Goal: Information Seeking & Learning: Learn about a topic

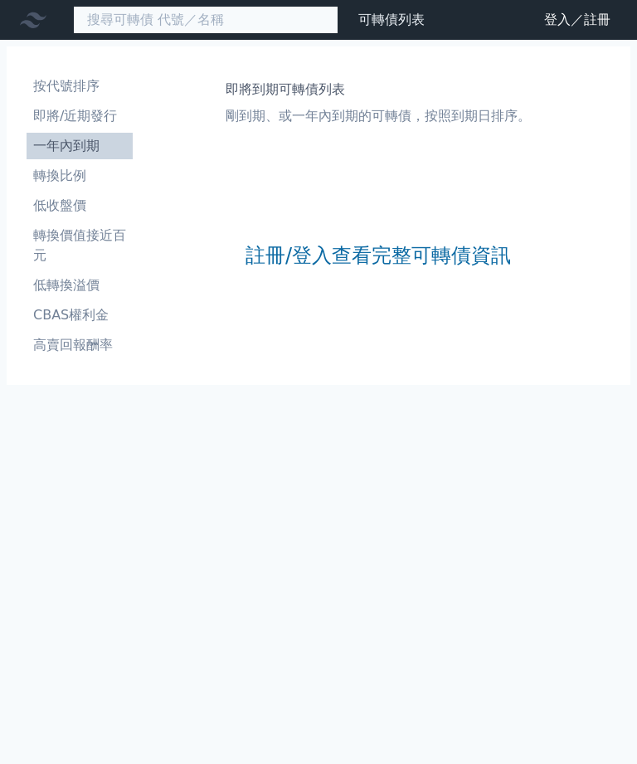
click at [187, 21] on input at bounding box center [205, 20] width 265 height 28
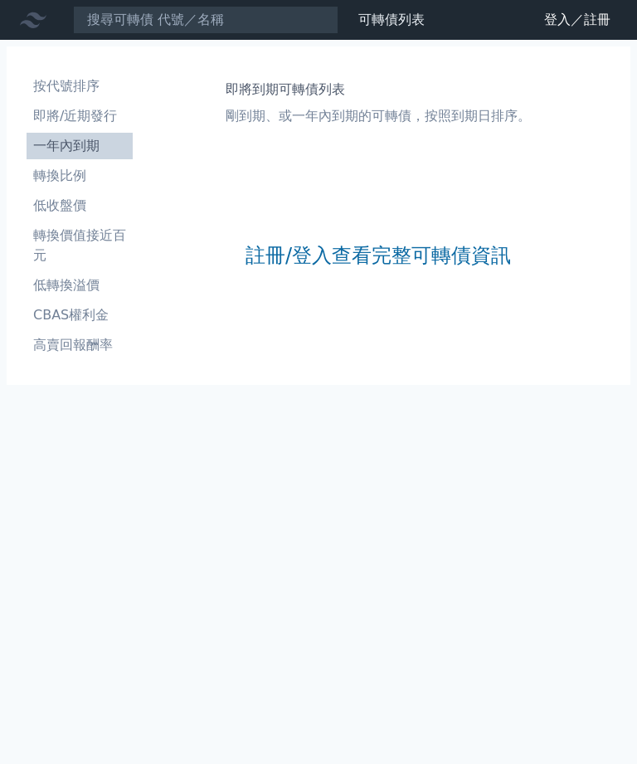
click at [418, 269] on link "註冊/登入查看完整可轉債資訊" at bounding box center [377, 255] width 265 height 27
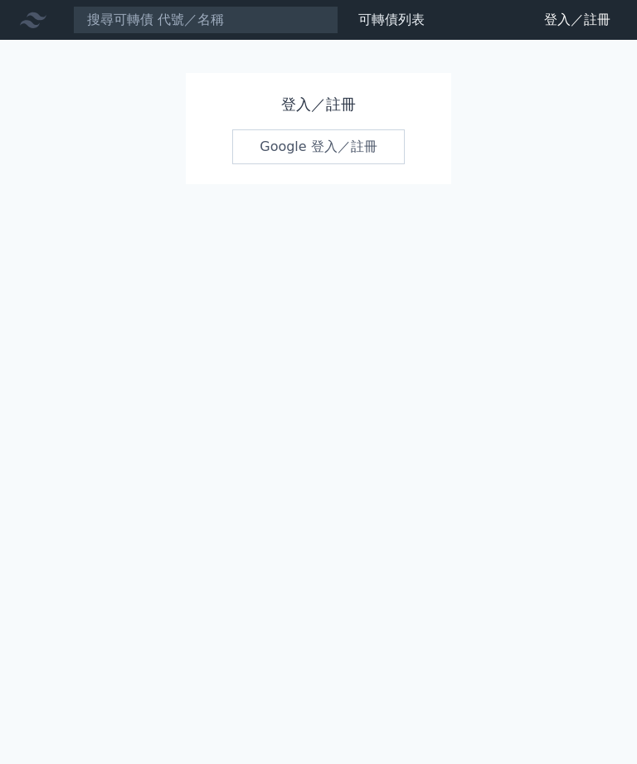
click at [342, 147] on link "Google 登入／註冊" at bounding box center [318, 146] width 172 height 35
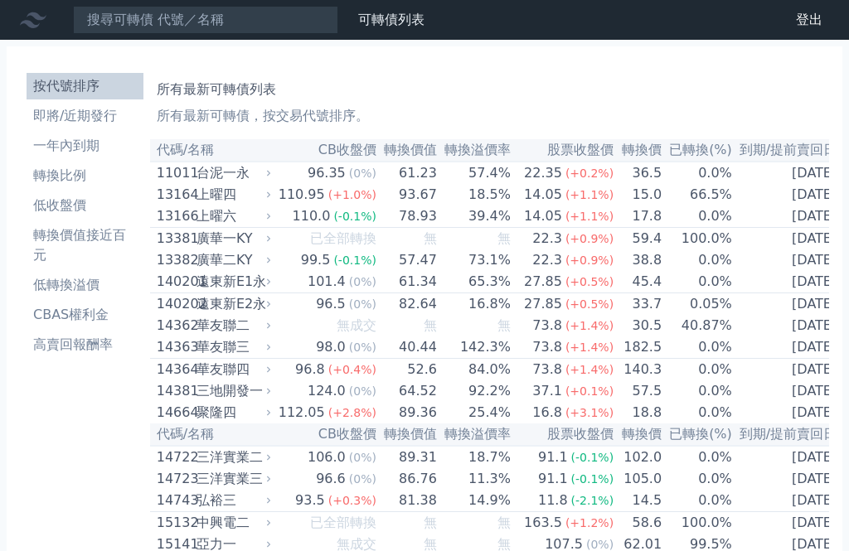
click at [831, 250] on td "[DATE]" at bounding box center [788, 239] width 110 height 22
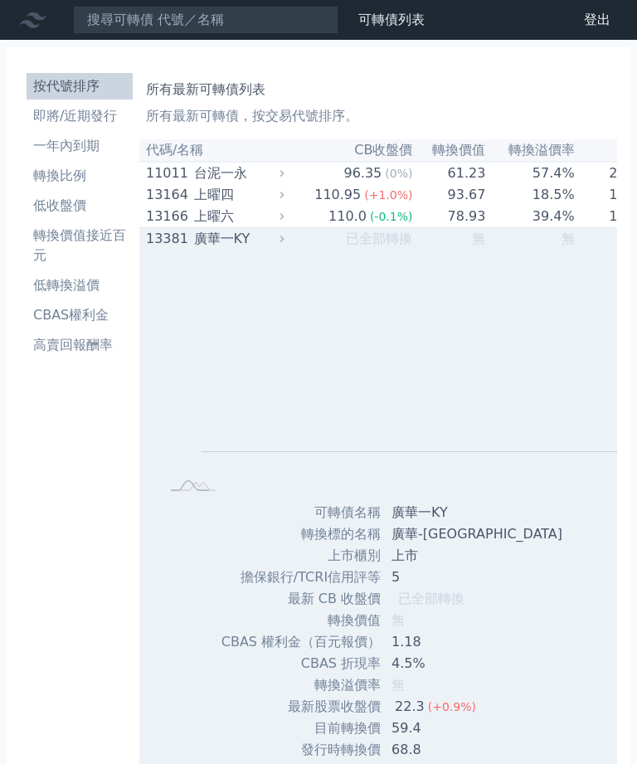
click at [78, 106] on li "即將/近期發行" at bounding box center [80, 116] width 106 height 20
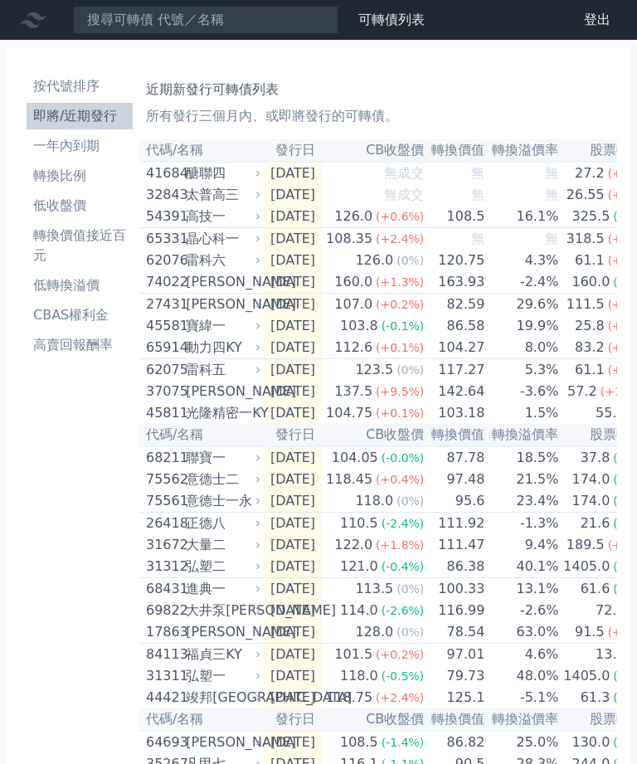
click at [57, 106] on li "即將/近期發行" at bounding box center [80, 116] width 106 height 20
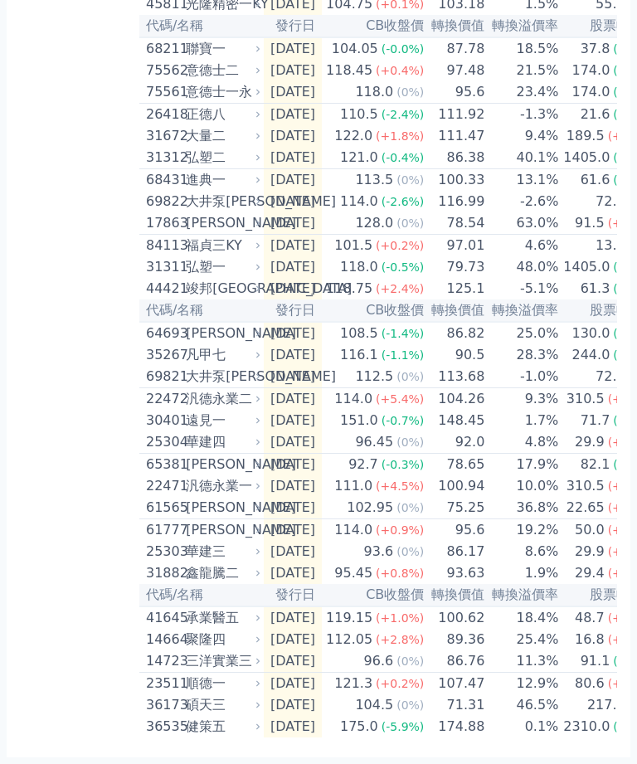
click at [186, 551] on div "承業醫五" at bounding box center [221, 618] width 71 height 20
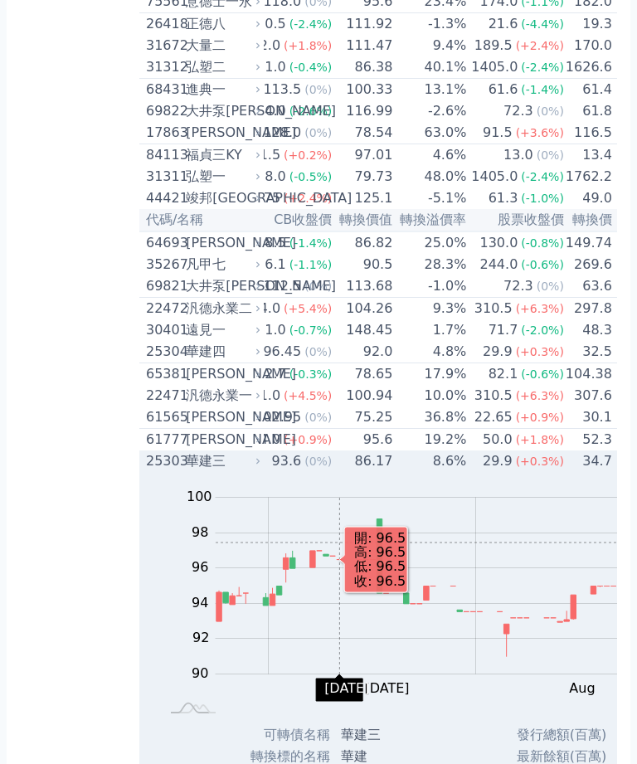
scroll to position [0, 91]
click at [146, 427] on div "61565" at bounding box center [164, 417] width 36 height 20
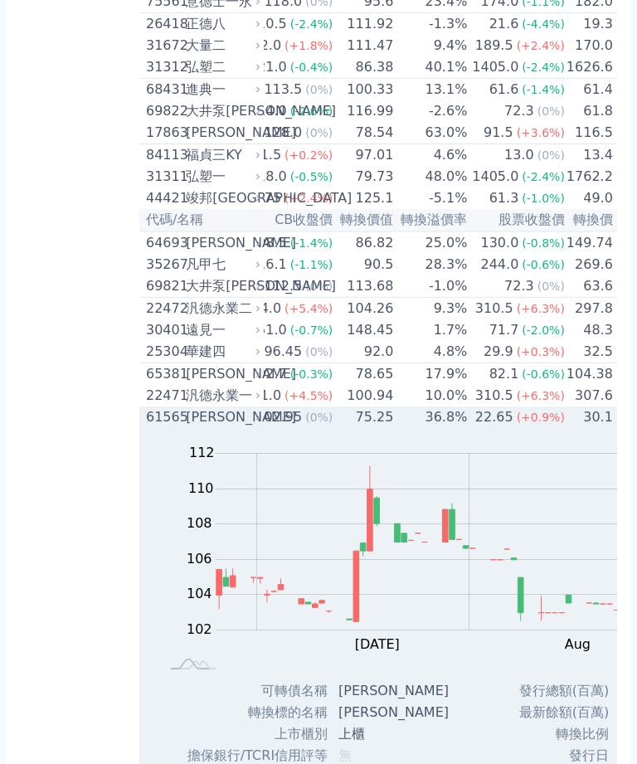
click at [146, 362] on div "25304" at bounding box center [164, 352] width 36 height 20
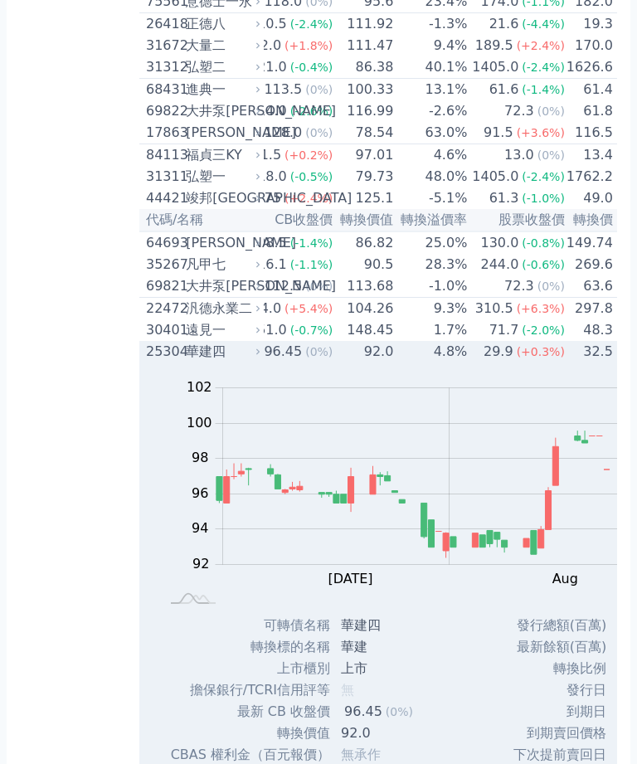
click at [146, 362] on div "25304" at bounding box center [164, 352] width 36 height 20
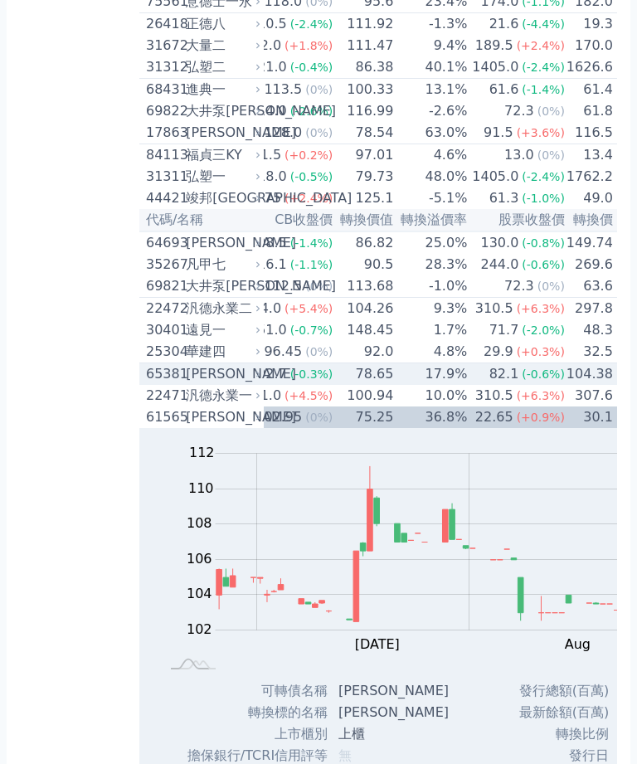
click at [146, 384] on div "65381" at bounding box center [164, 374] width 36 height 20
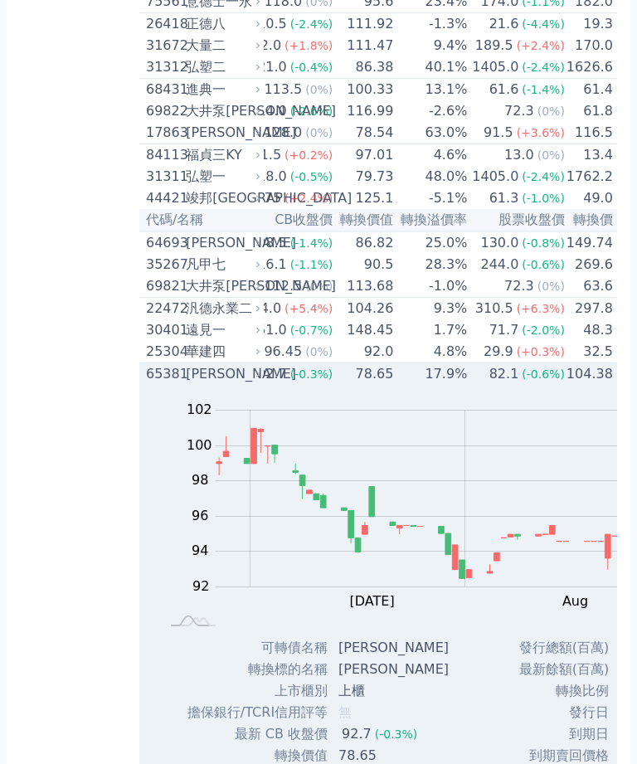
click at [139, 386] on td "65381 [PERSON_NAME]" at bounding box center [201, 374] width 124 height 22
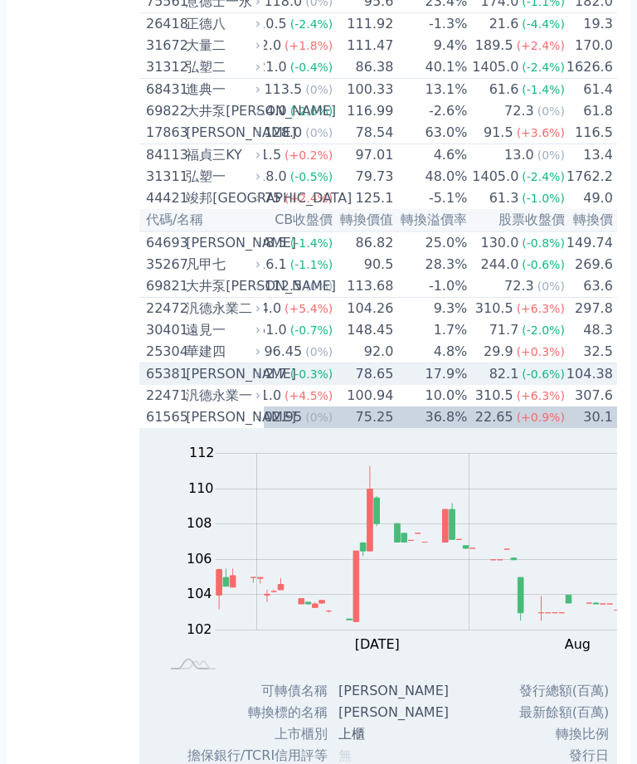
click at [146, 340] on div "30401" at bounding box center [164, 330] width 36 height 20
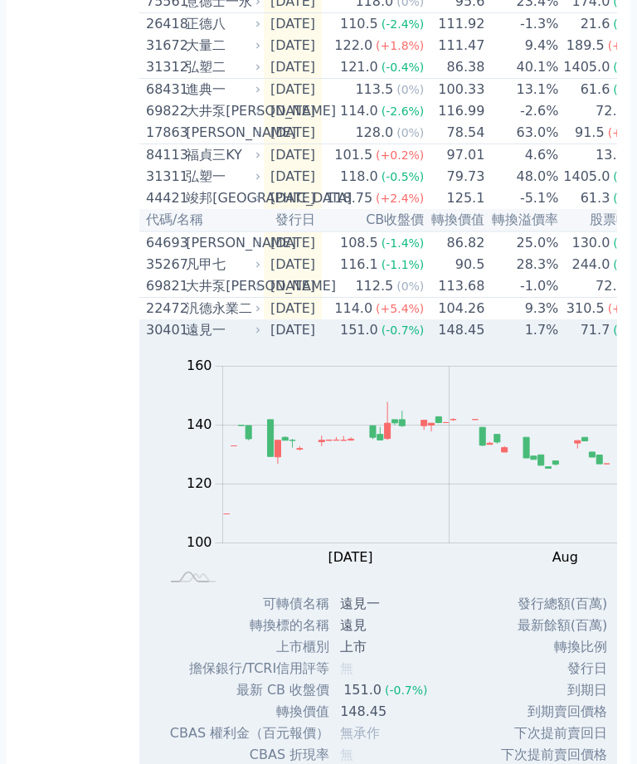
scroll to position [0, 0]
click at [186, 318] on div "汎德永業二" at bounding box center [221, 309] width 71 height 20
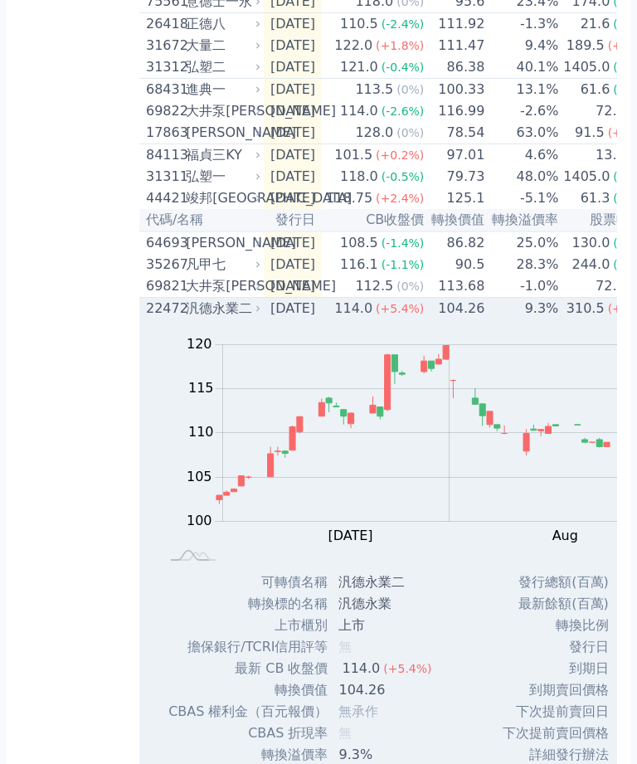
click at [186, 318] on div "汎德永業二" at bounding box center [221, 309] width 71 height 20
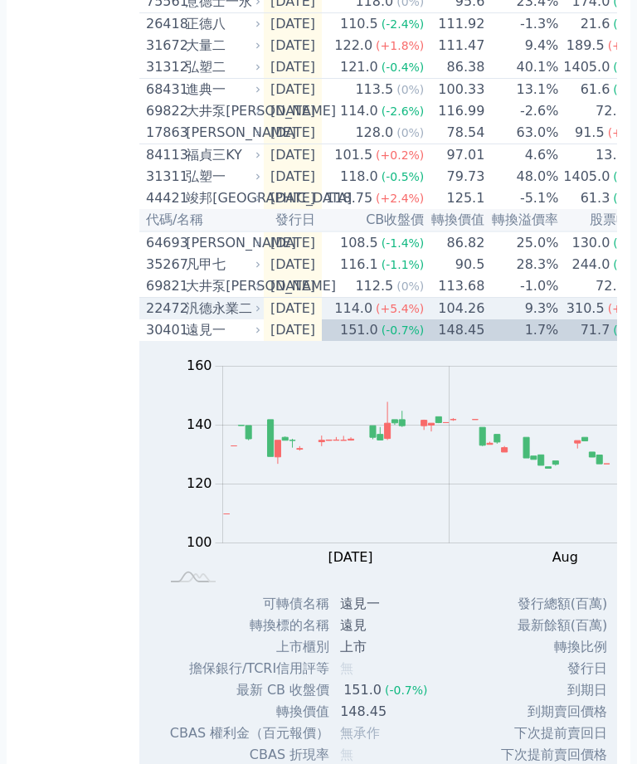
click at [186, 340] on div "遠見一" at bounding box center [221, 330] width 71 height 20
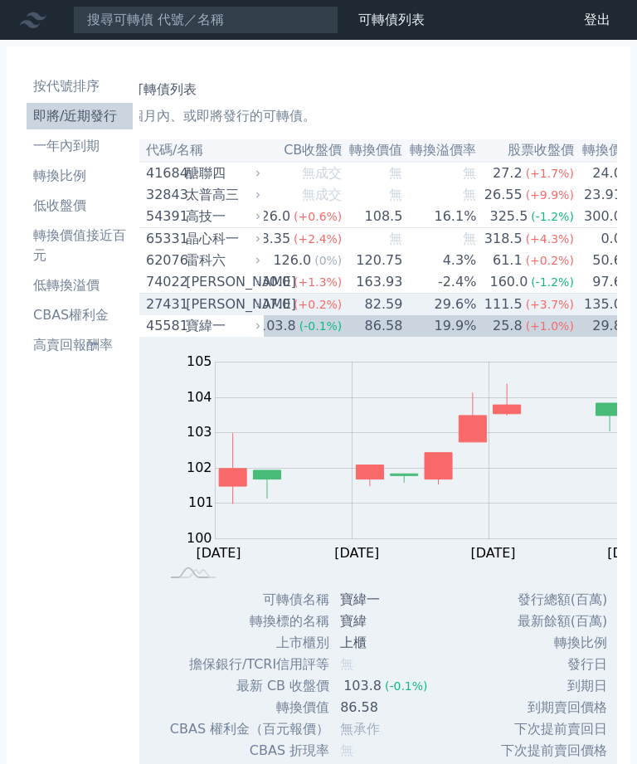
click at [575, 294] on td "97.6" at bounding box center [599, 282] width 48 height 22
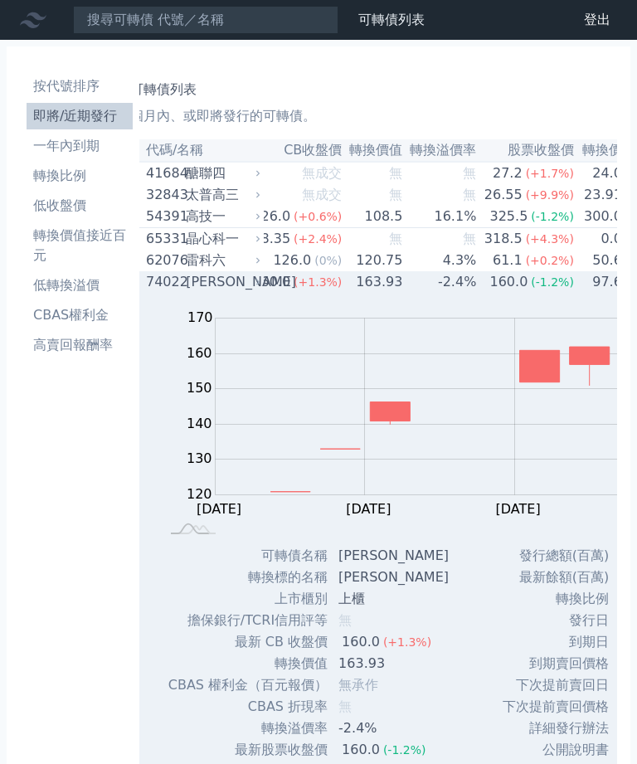
click at [575, 271] on td "50.6" at bounding box center [599, 261] width 48 height 22
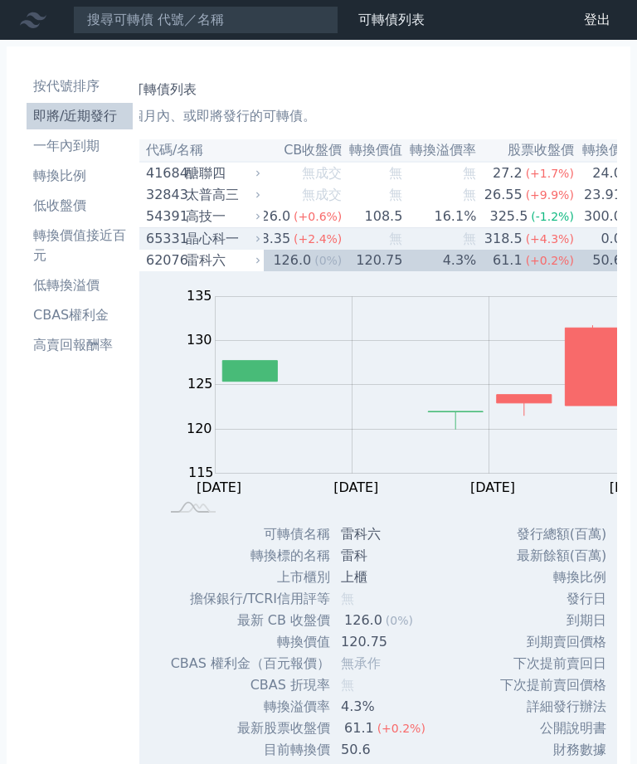
click at [575, 250] on td "0.0" at bounding box center [599, 239] width 48 height 22
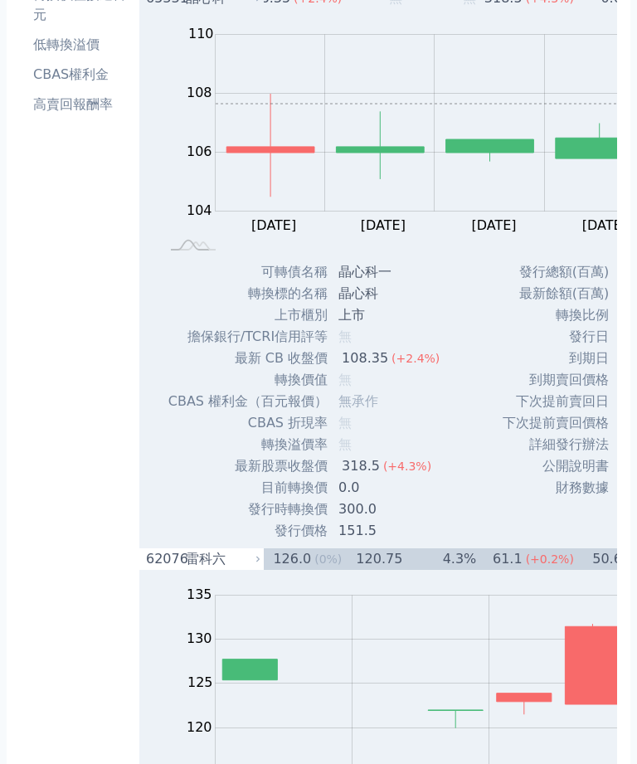
scroll to position [240, 0]
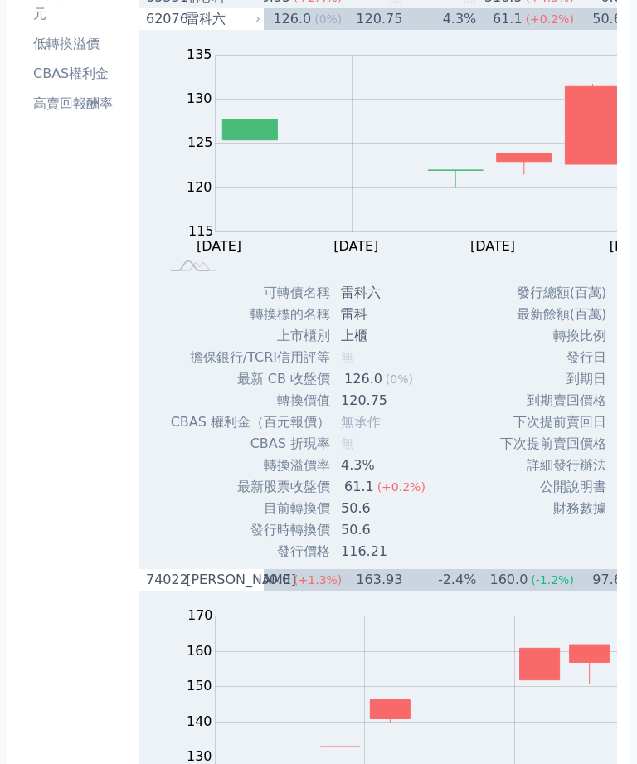
scroll to position [241, 0]
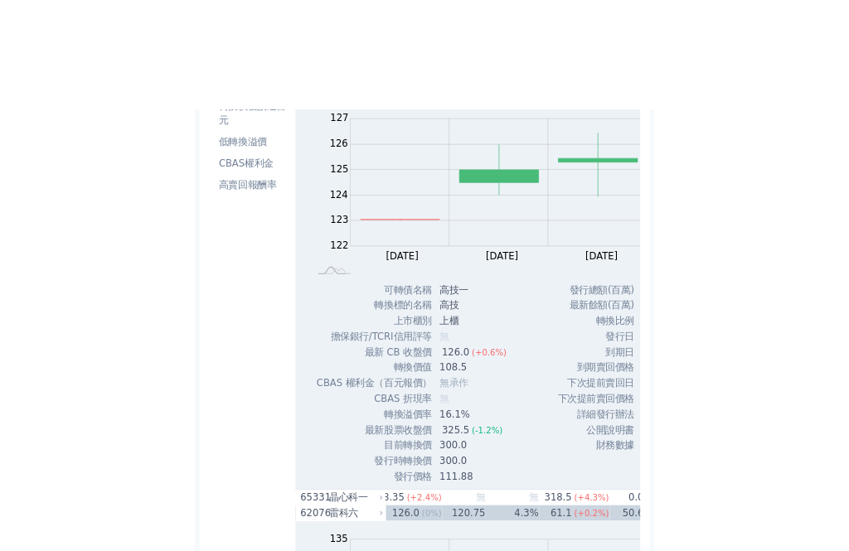
scroll to position [0, 0]
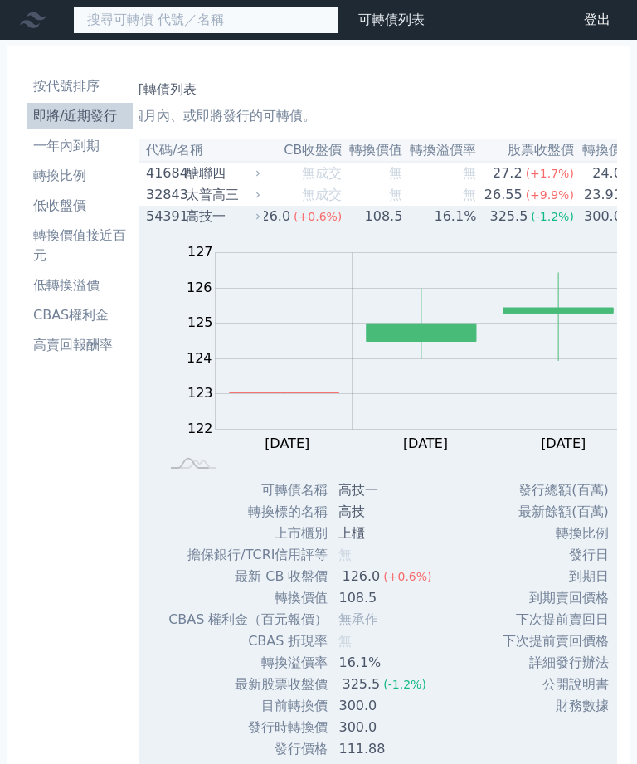
click at [186, 13] on input at bounding box center [205, 20] width 265 height 28
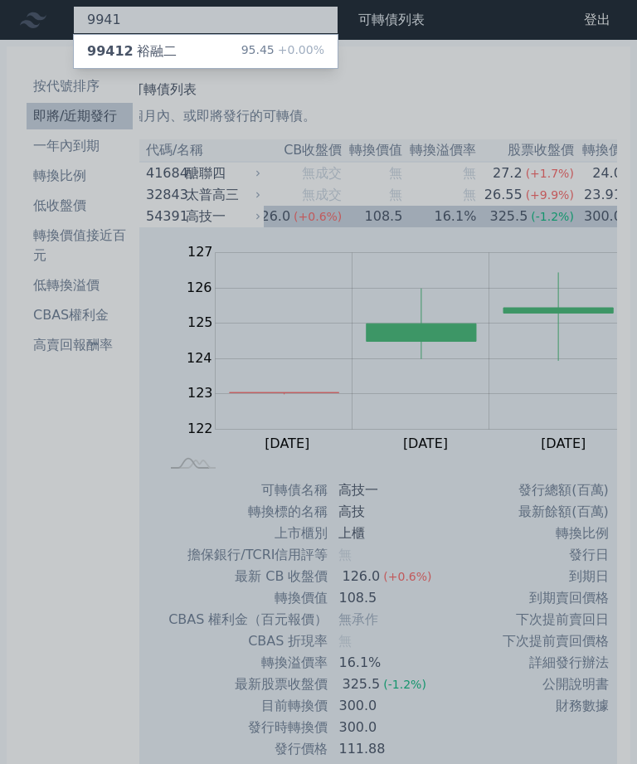
type input "9941"
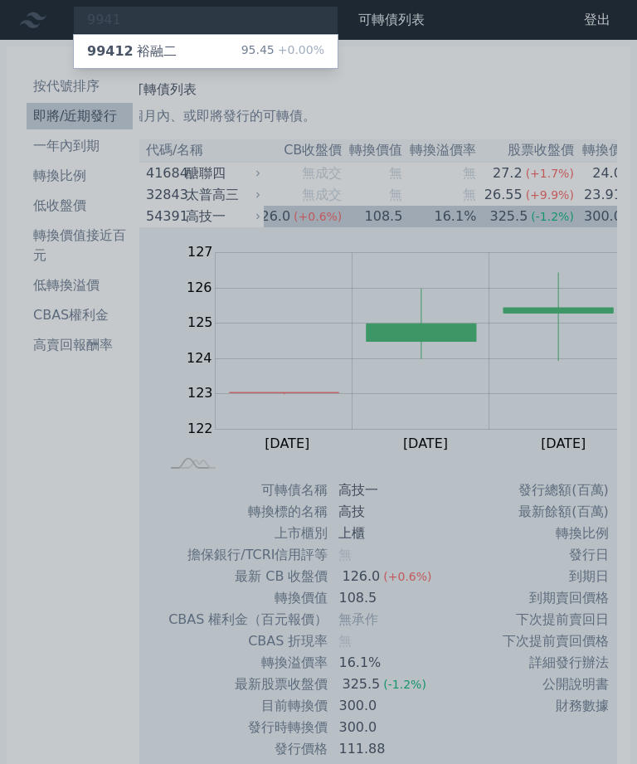
click at [241, 41] on div "95.45 +0.00%" at bounding box center [282, 51] width 83 height 20
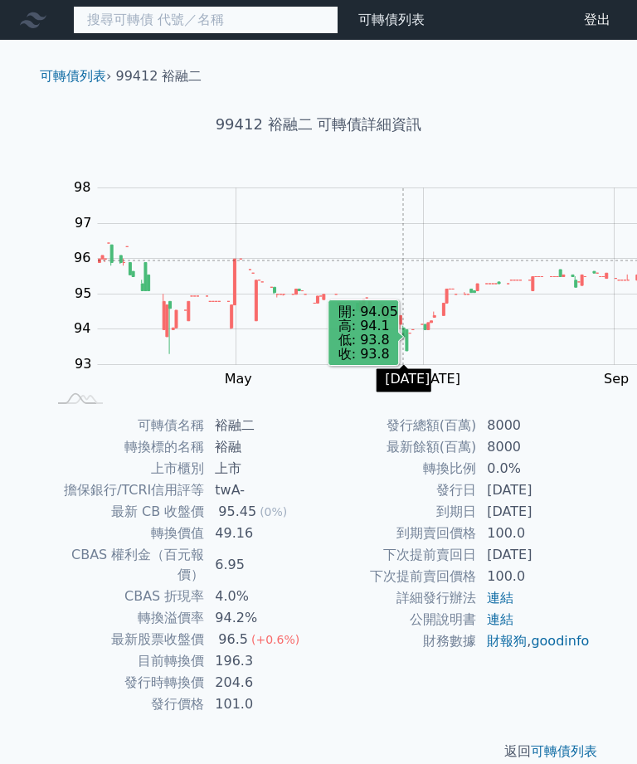
click at [151, 14] on input at bounding box center [205, 20] width 265 height 28
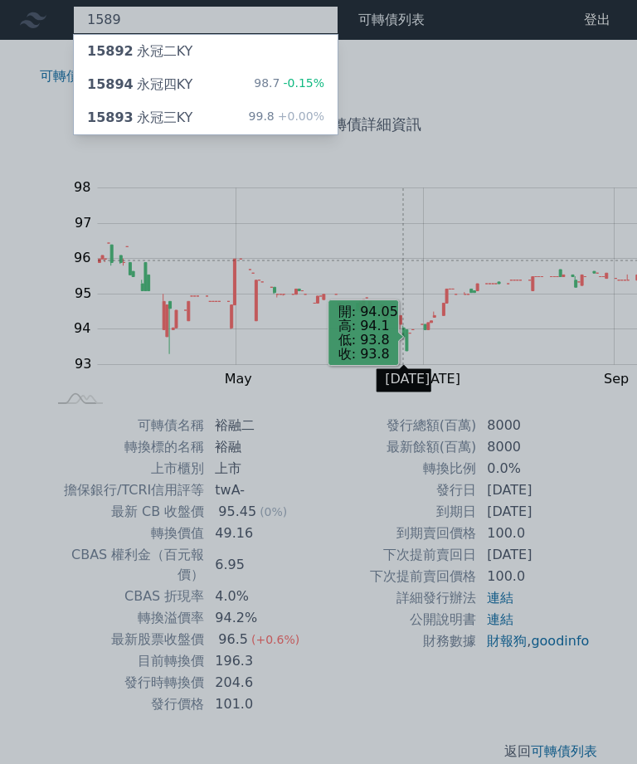
type input "1589"
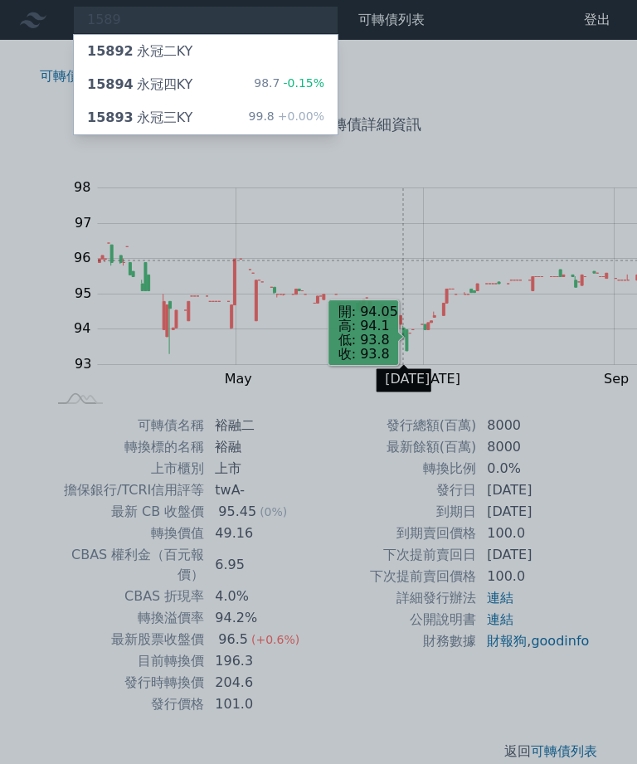
click at [138, 75] on div "15894 永冠四KY" at bounding box center [139, 85] width 105 height 20
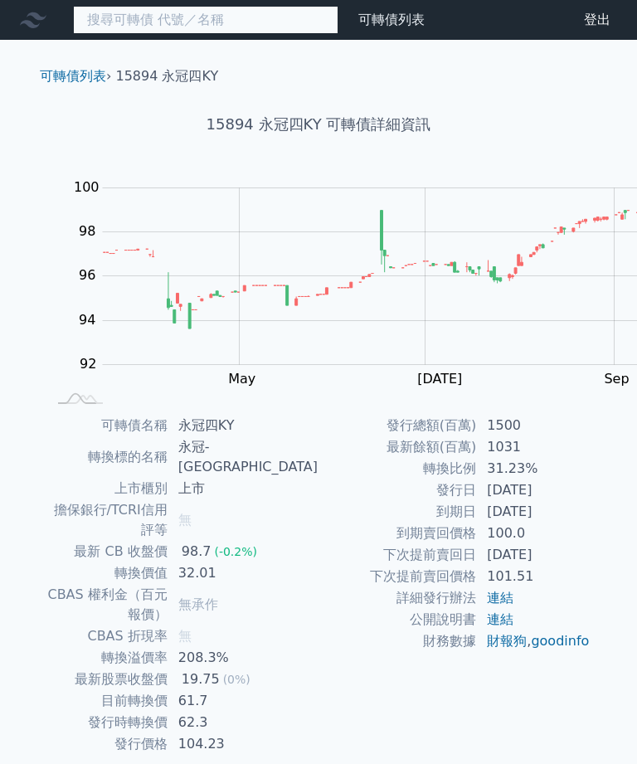
click at [186, 12] on input at bounding box center [205, 20] width 265 height 28
click at [177, 20] on input at bounding box center [205, 20] width 265 height 28
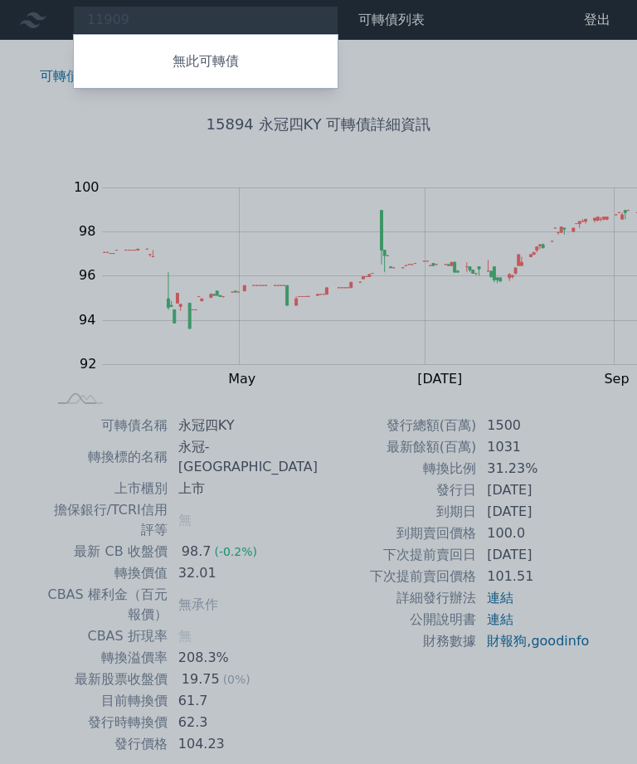
click at [323, 58] on div at bounding box center [318, 382] width 637 height 764
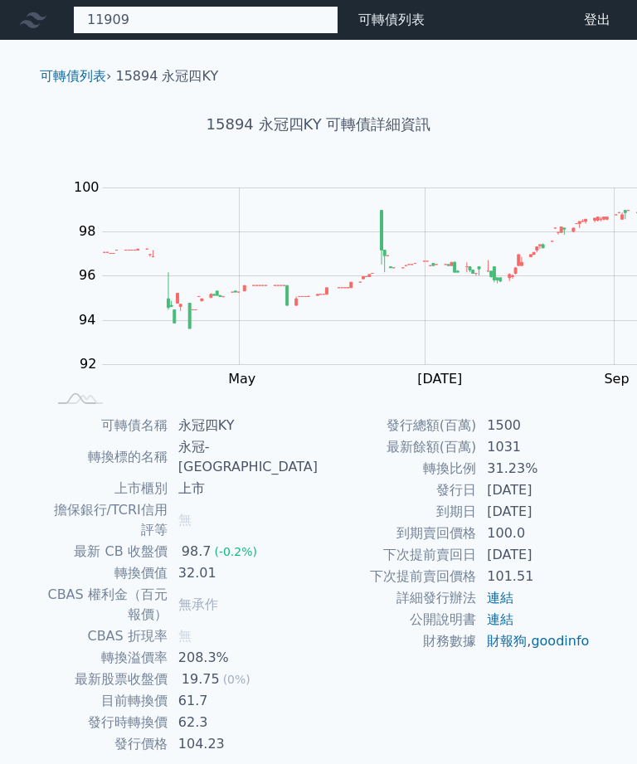
click at [199, 17] on div "11909 無此可轉債" at bounding box center [205, 20] width 265 height 28
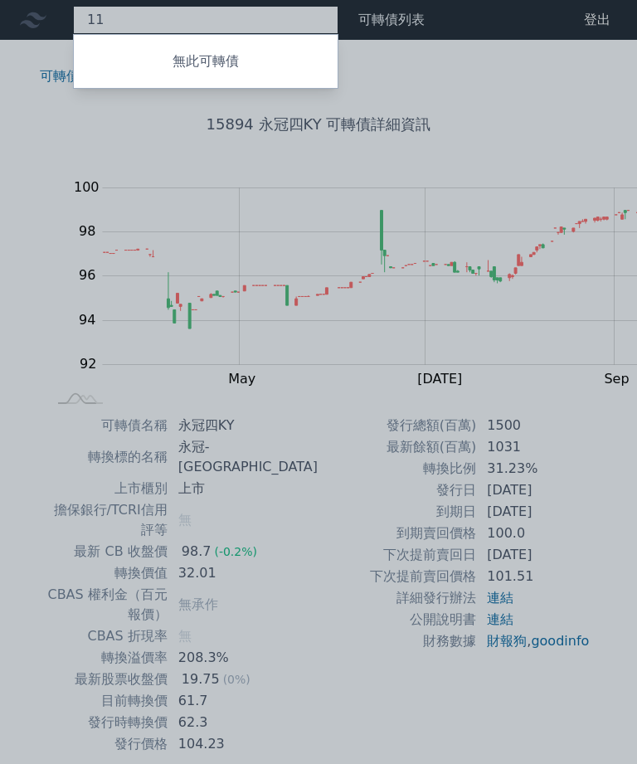
type input "1"
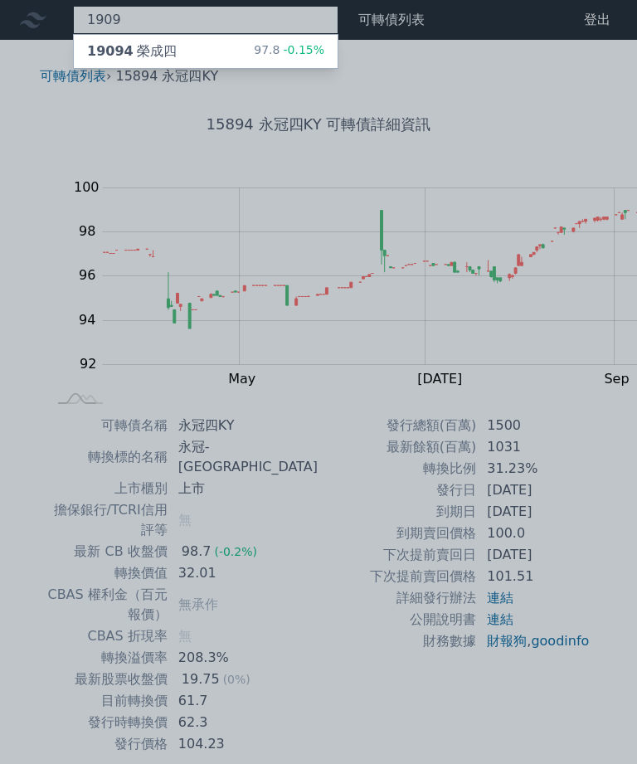
type input "1909"
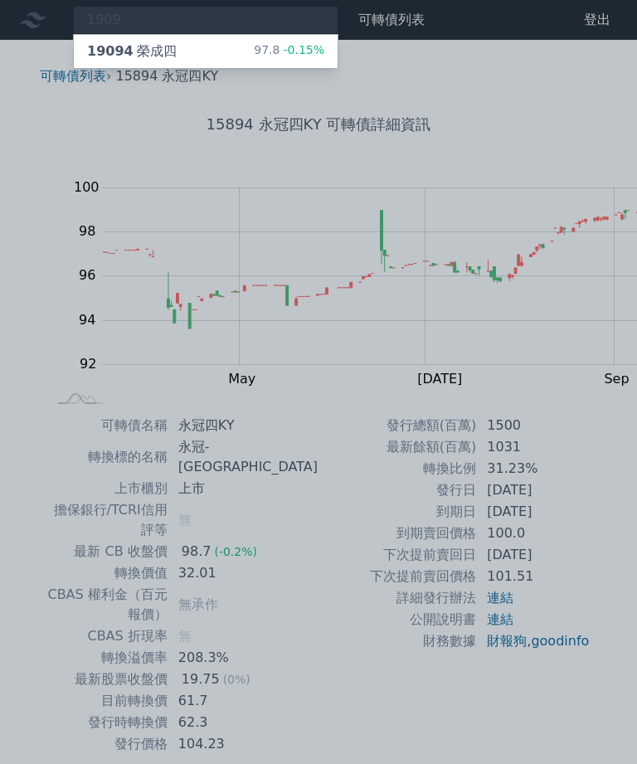
click at [138, 54] on div "19094 榮成四 97.8 -0.15%" at bounding box center [206, 51] width 264 height 33
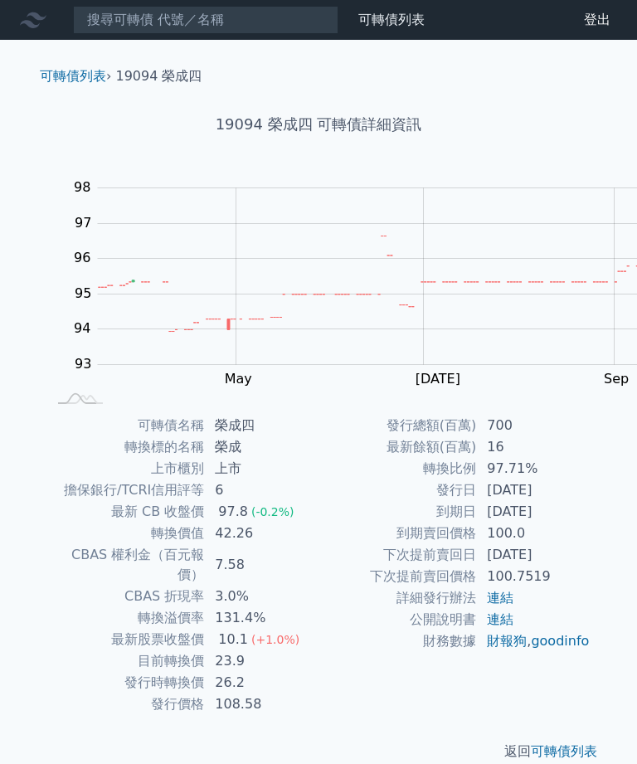
scroll to position [6, 0]
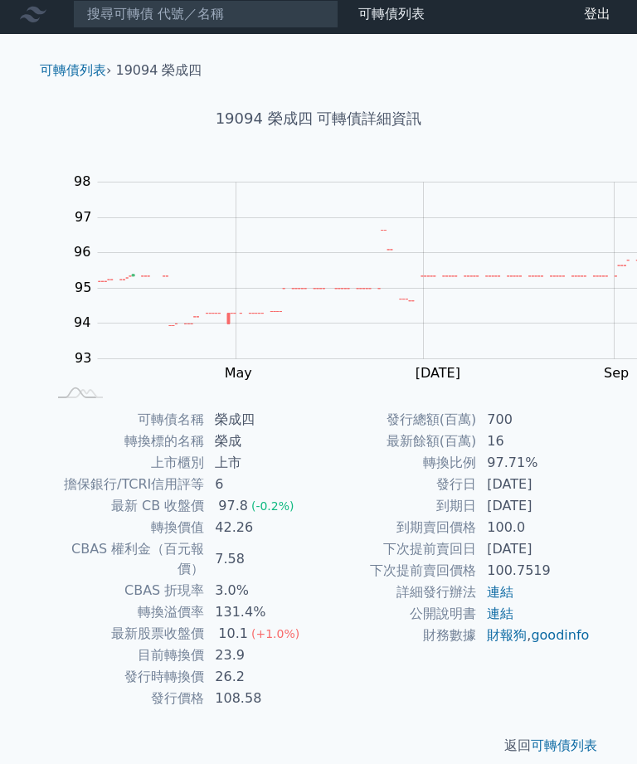
click at [118, 551] on td "轉換溢價率" at bounding box center [125, 612] width 158 height 22
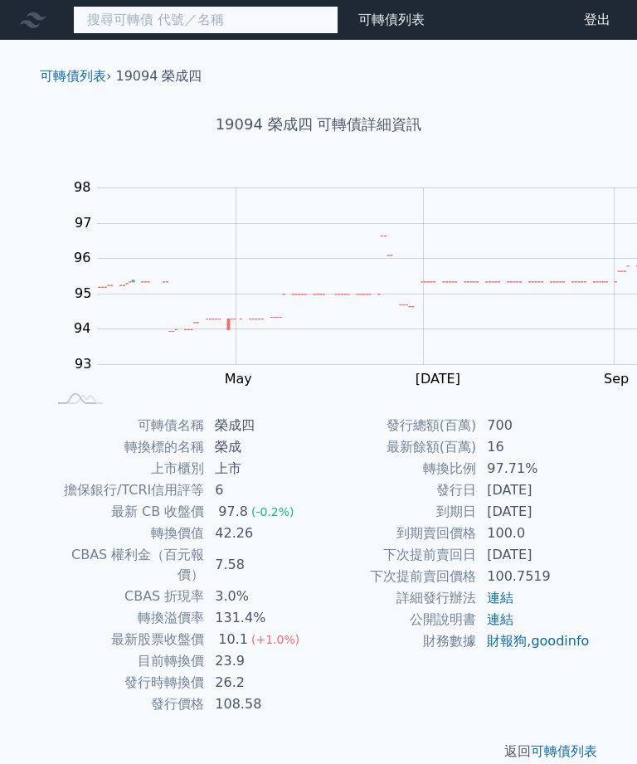
click at [168, 18] on input at bounding box center [205, 20] width 265 height 28
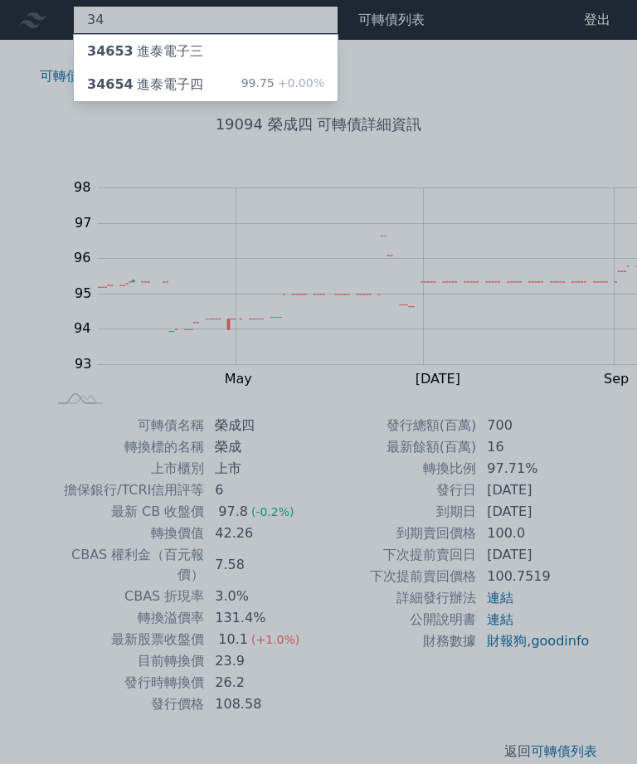
type input "3"
type input "346"
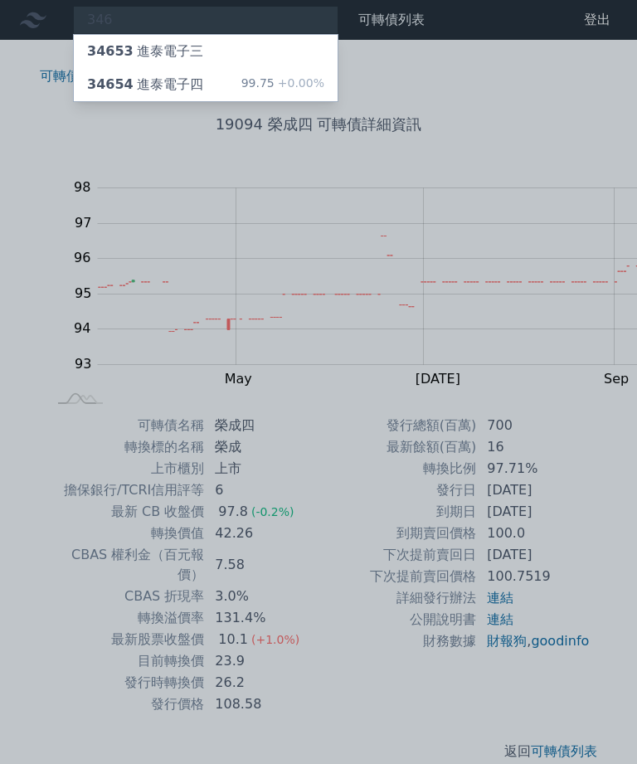
click at [173, 31] on div at bounding box center [318, 382] width 637 height 764
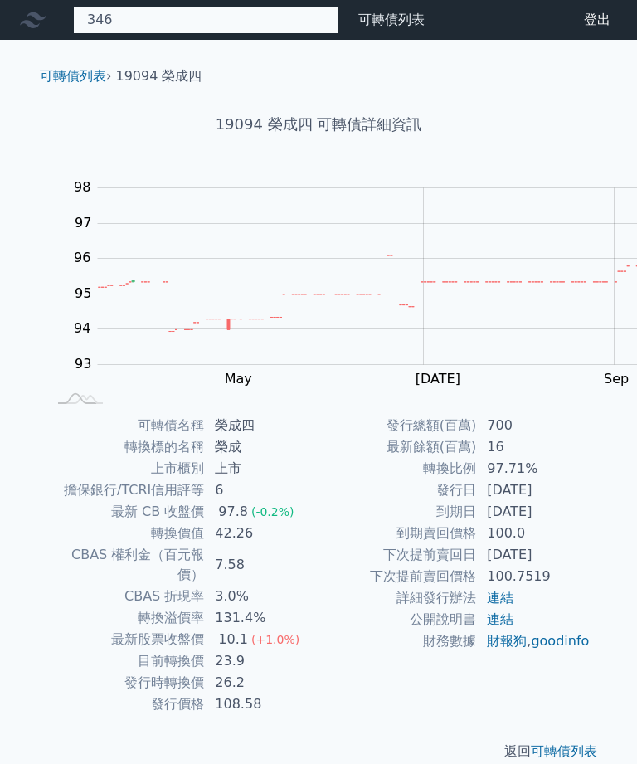
click at [155, 13] on div "346 34653 進泰電子三 34654 進泰電子四 99.75 +0.00%" at bounding box center [205, 20] width 265 height 28
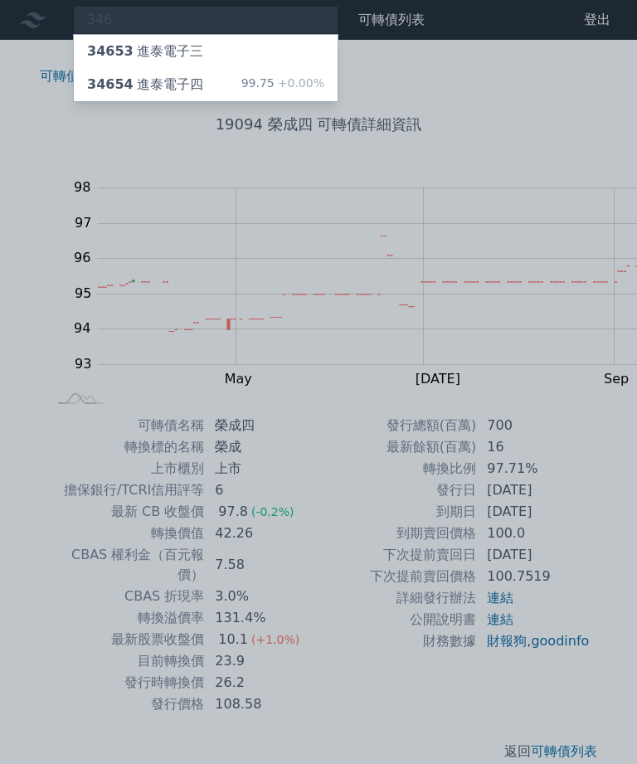
click at [158, 70] on div "34654 進泰電子四 99.75 +0.00%" at bounding box center [206, 84] width 264 height 33
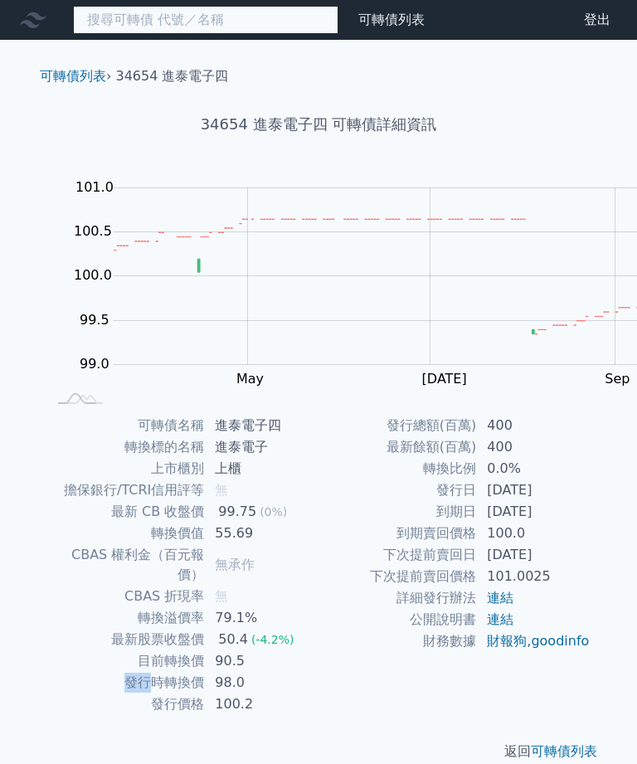
click at [102, 27] on input at bounding box center [205, 20] width 265 height 28
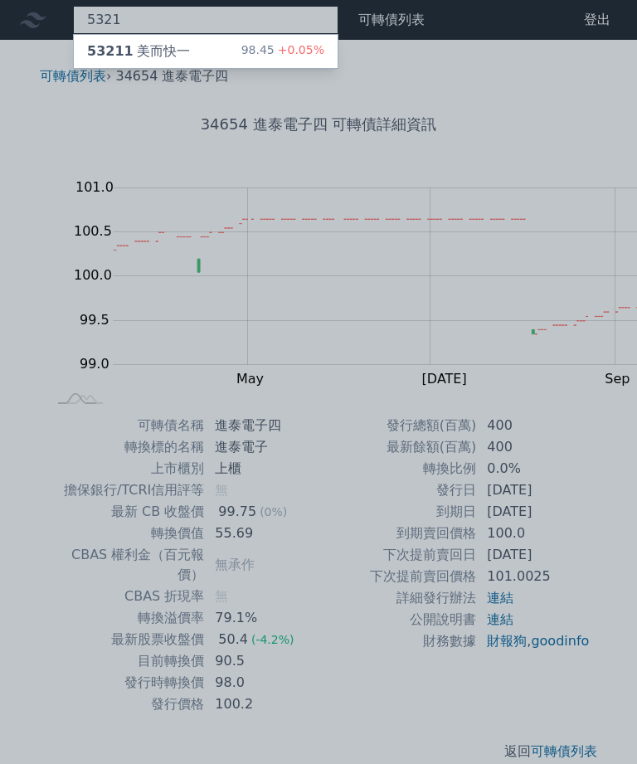
type input "5321"
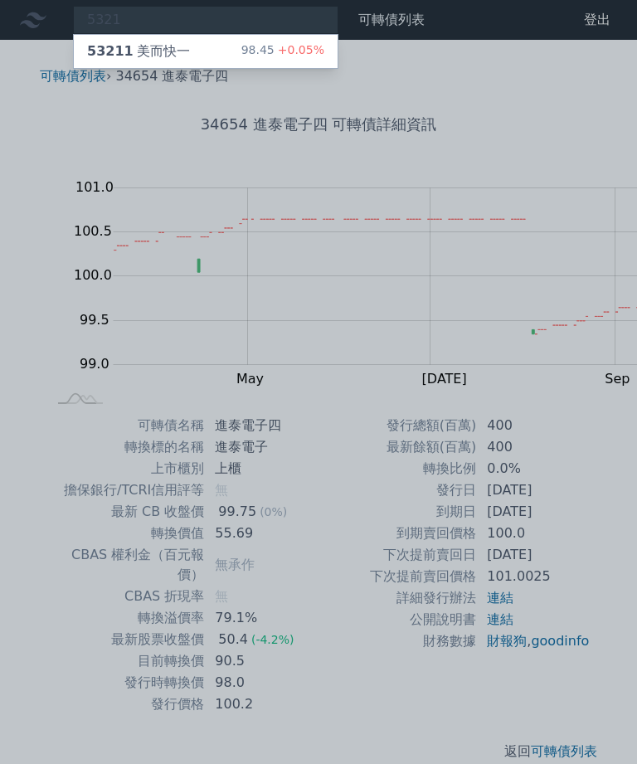
click at [241, 56] on div "98.45 +0.05%" at bounding box center [282, 51] width 83 height 20
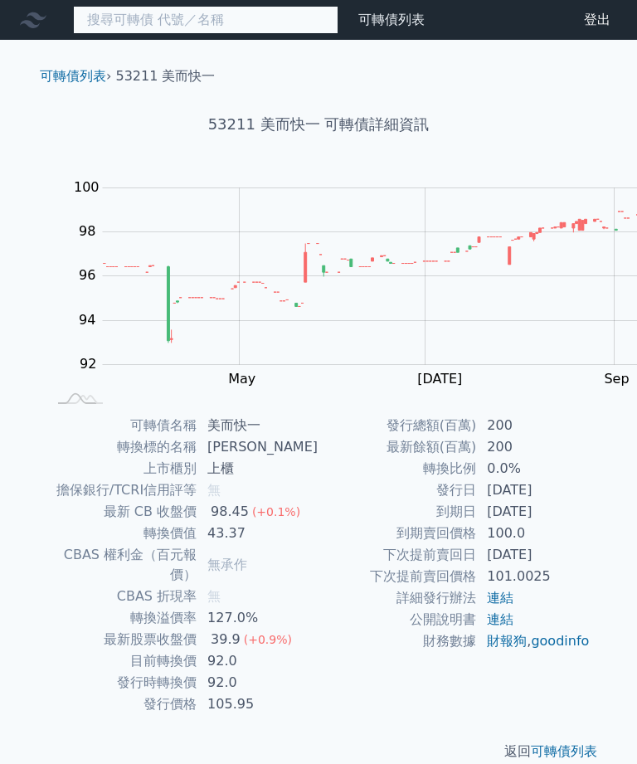
click at [134, 10] on input at bounding box center [205, 20] width 265 height 28
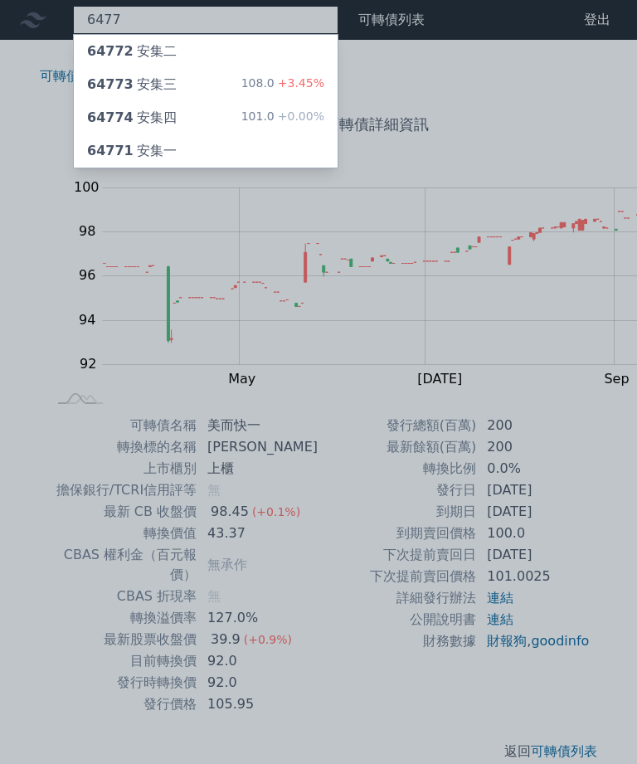
type input "6477"
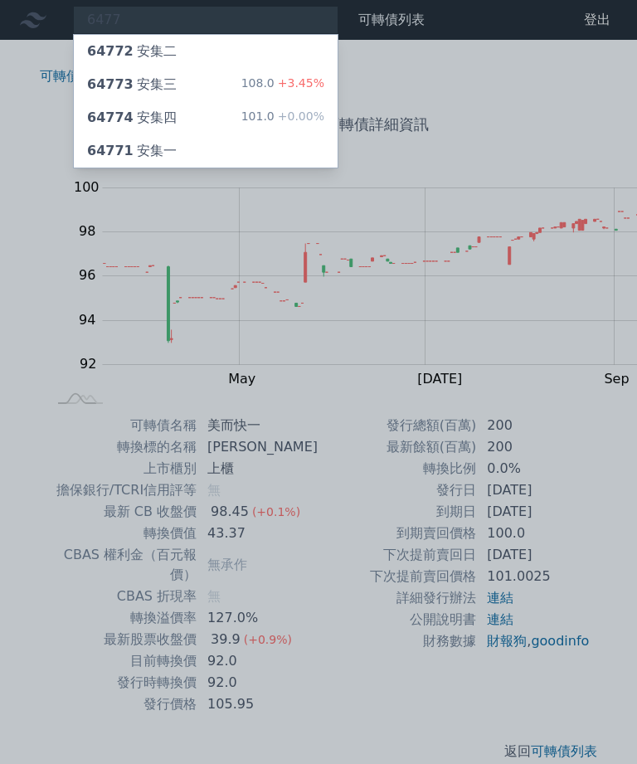
click at [87, 109] on span "64774" at bounding box center [110, 117] width 46 height 16
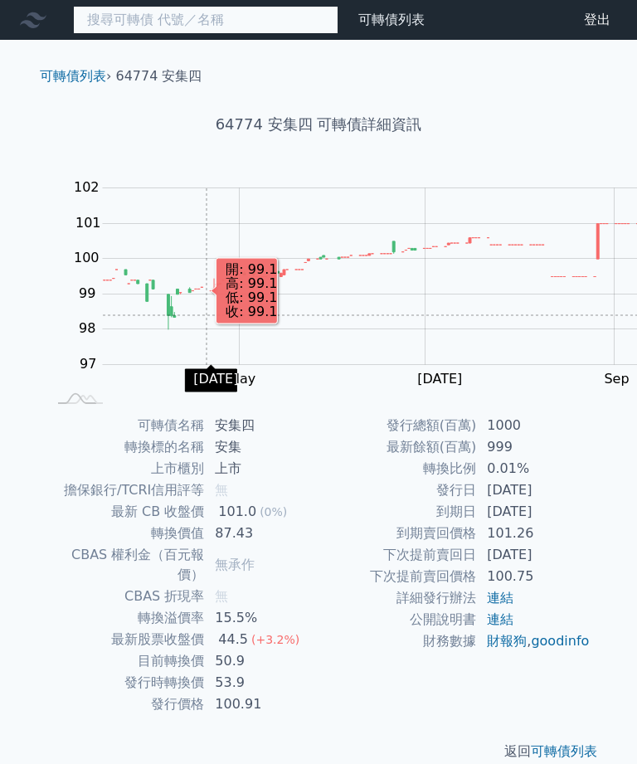
click at [190, 6] on input at bounding box center [205, 20] width 265 height 28
click at [187, 22] on input at bounding box center [205, 20] width 265 height 28
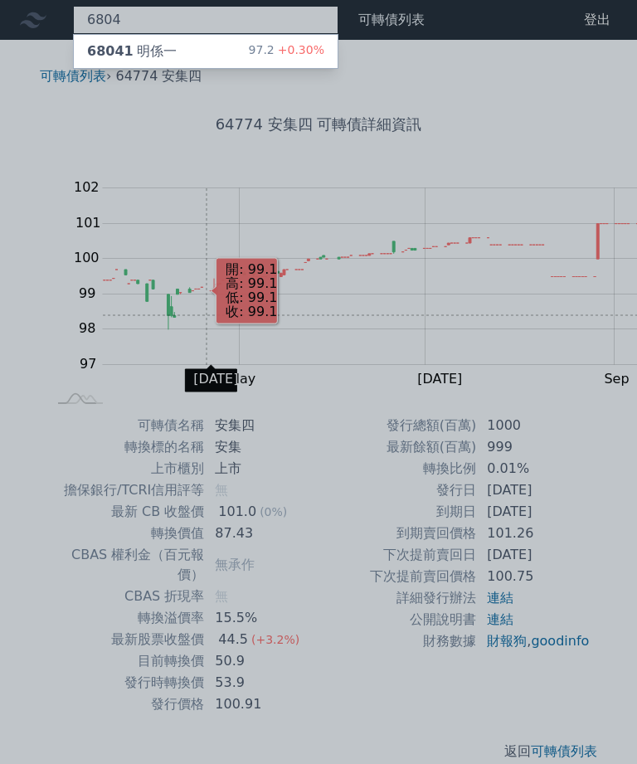
type input "6804"
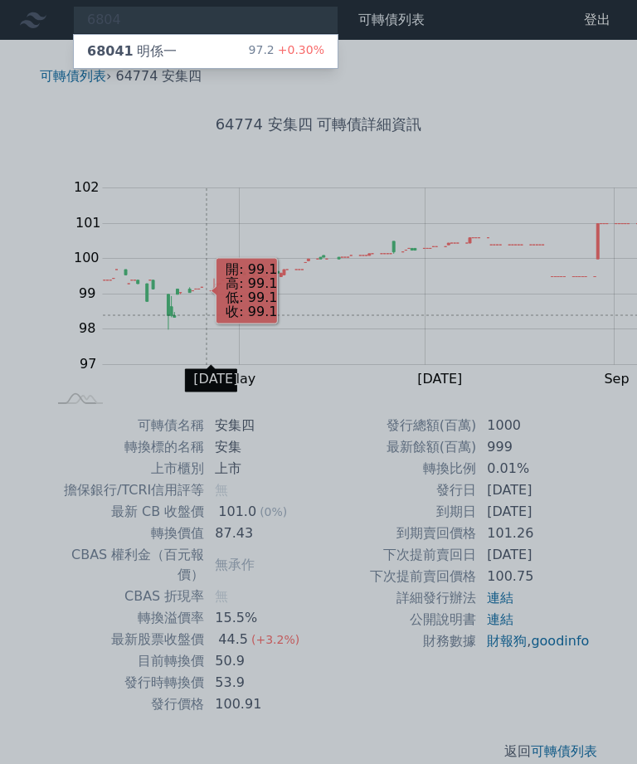
click at [274, 52] on span "+0.30%" at bounding box center [299, 49] width 50 height 13
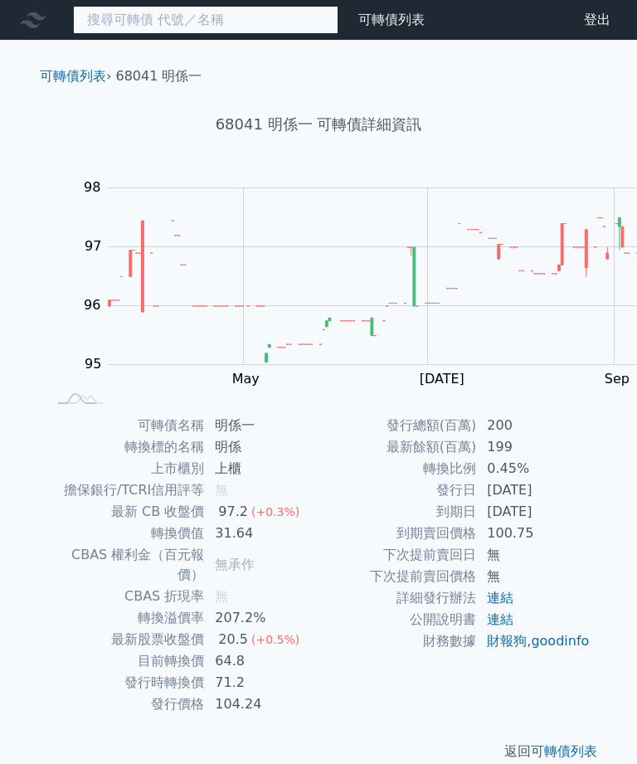
click at [197, 16] on input at bounding box center [205, 20] width 265 height 28
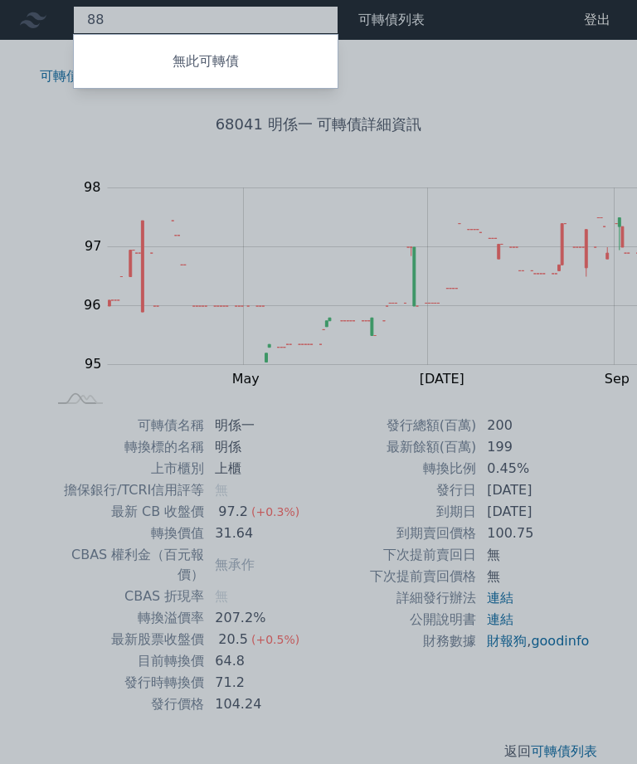
type input "8"
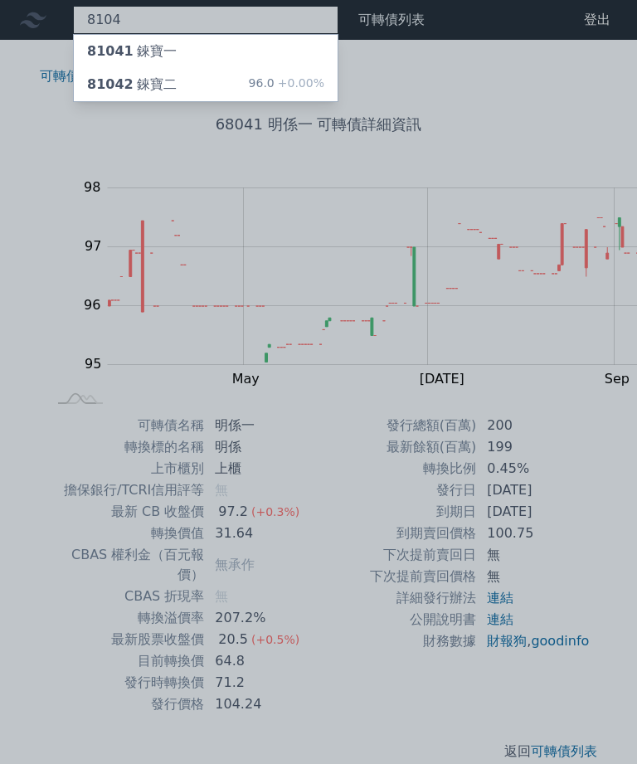
type input "8104"
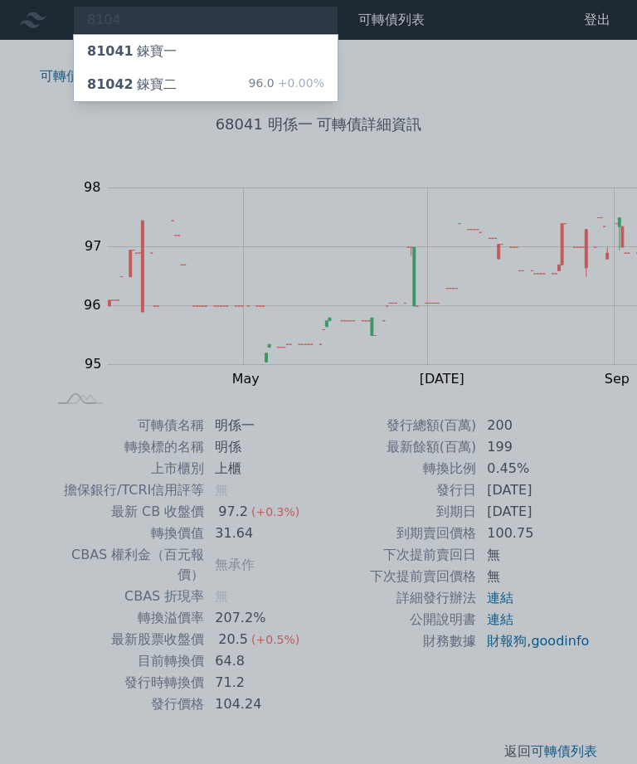
click at [274, 81] on span "+0.00%" at bounding box center [299, 82] width 50 height 13
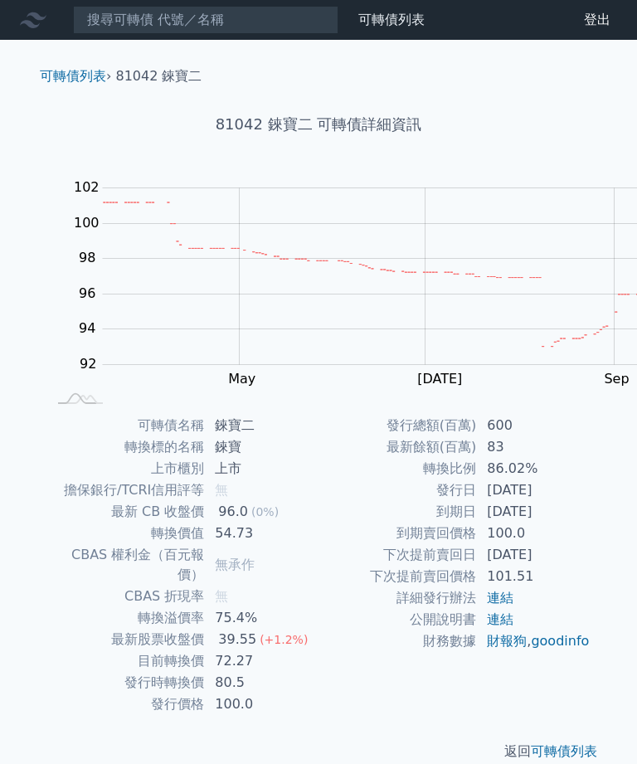
click at [318, 501] on td "發行日" at bounding box center [397, 490] width 158 height 22
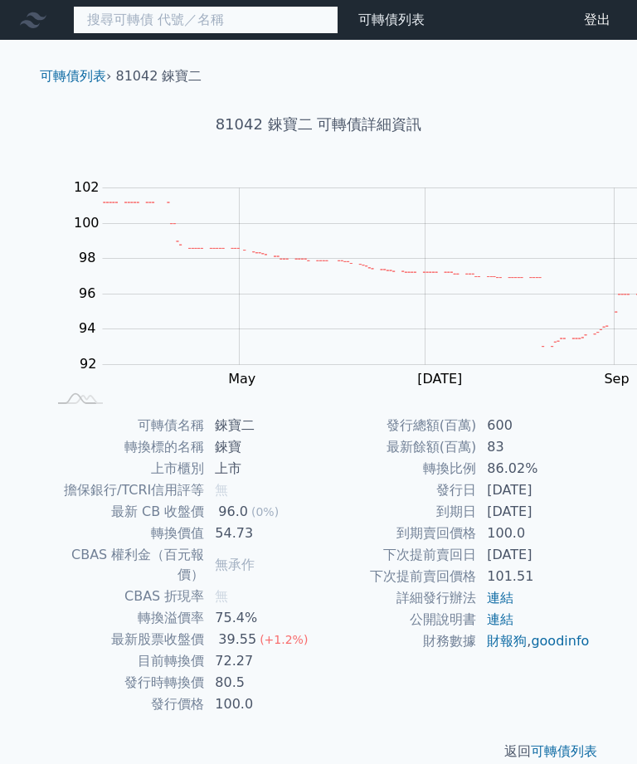
click at [158, 15] on input at bounding box center [205, 20] width 265 height 28
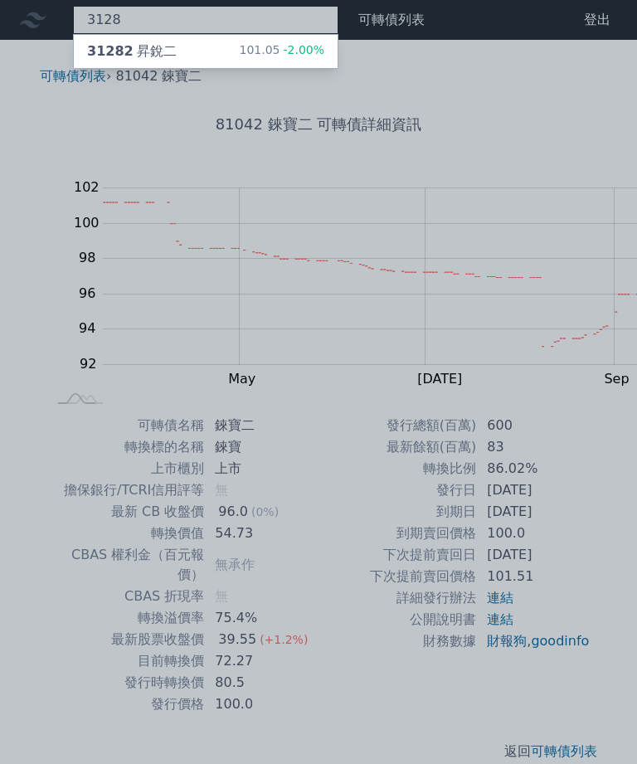
type input "3128"
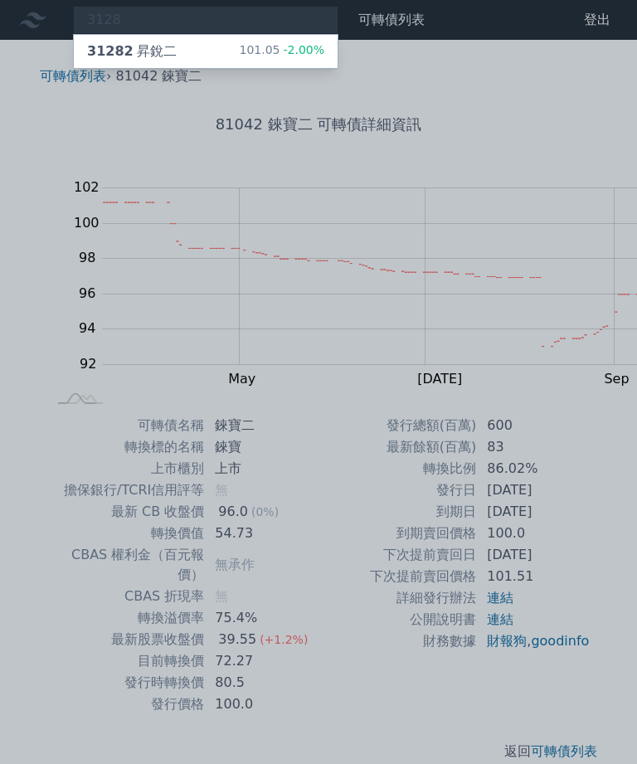
click at [279, 47] on span "-2.00%" at bounding box center [301, 49] width 45 height 13
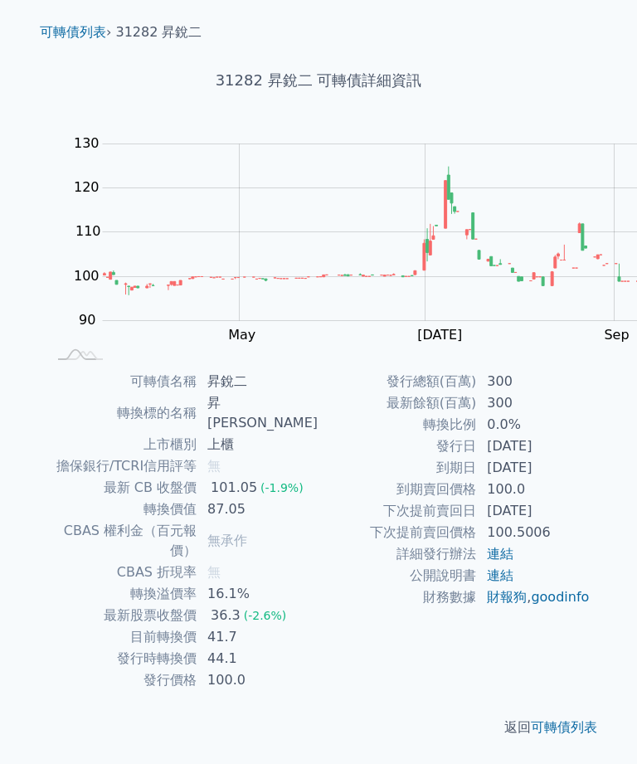
scroll to position [51, 0]
click at [71, 520] on td "CBAS 權利金（百元報價）" at bounding box center [121, 540] width 151 height 41
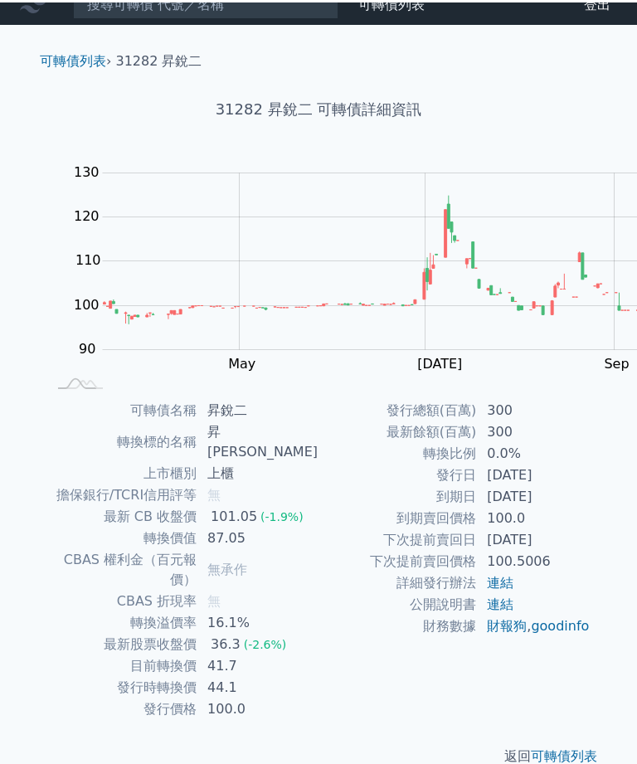
scroll to position [0, 0]
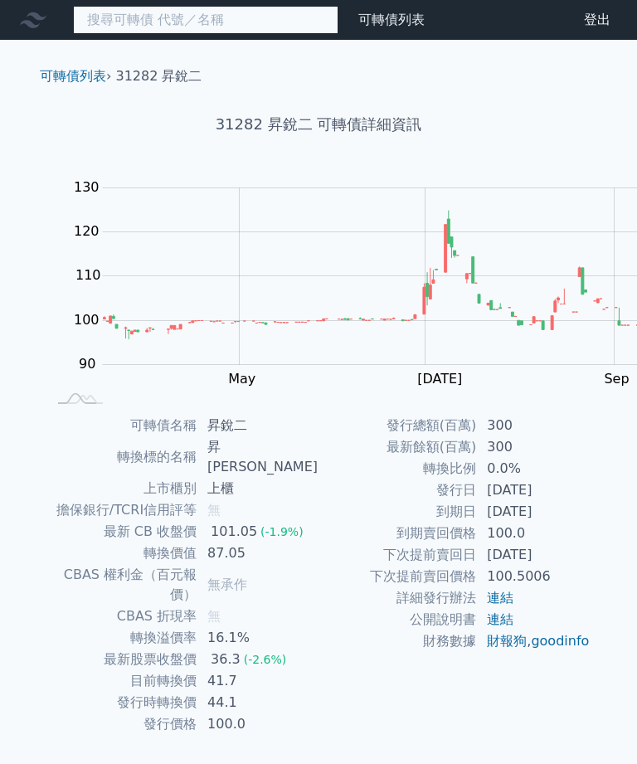
click at [162, 19] on input at bounding box center [205, 20] width 265 height 28
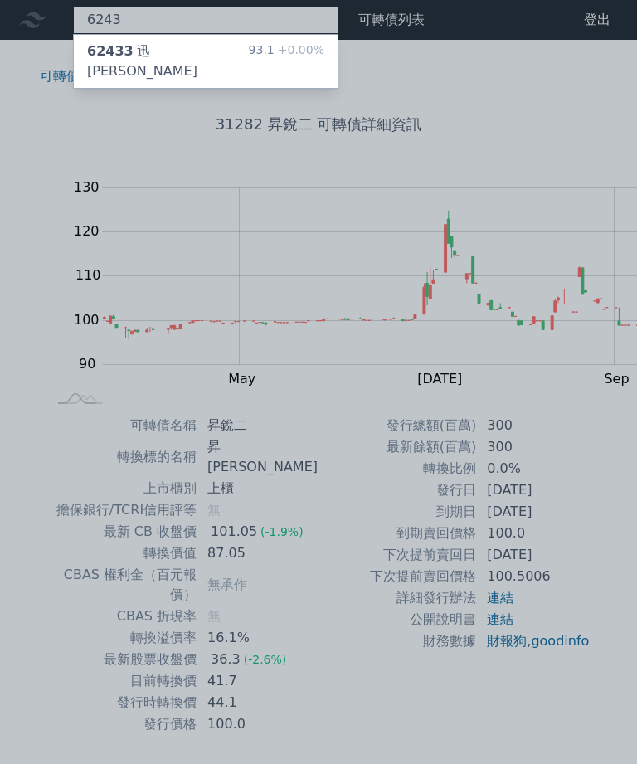
type input "6243"
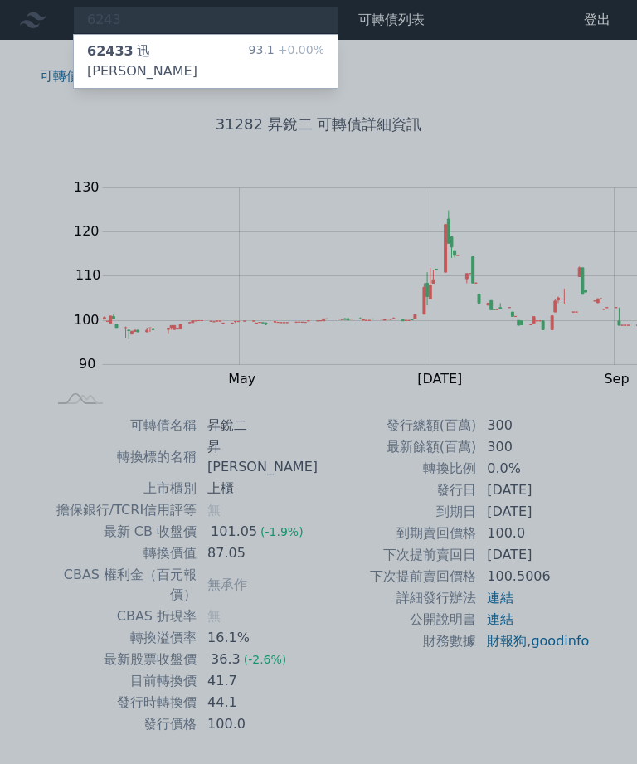
click at [157, 41] on div "62433 迅杰三 93.1 +0.00%" at bounding box center [206, 61] width 264 height 53
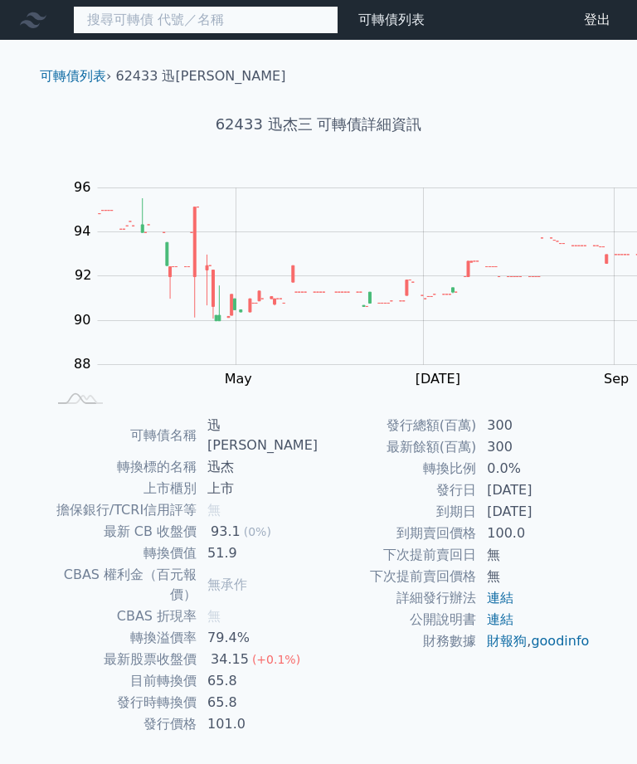
click at [95, 31] on input at bounding box center [205, 20] width 265 height 28
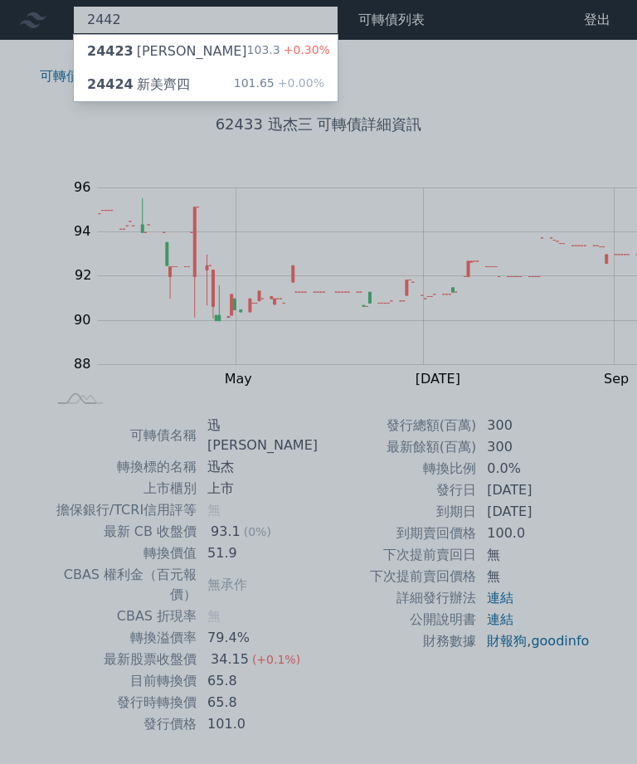
type input "2442"
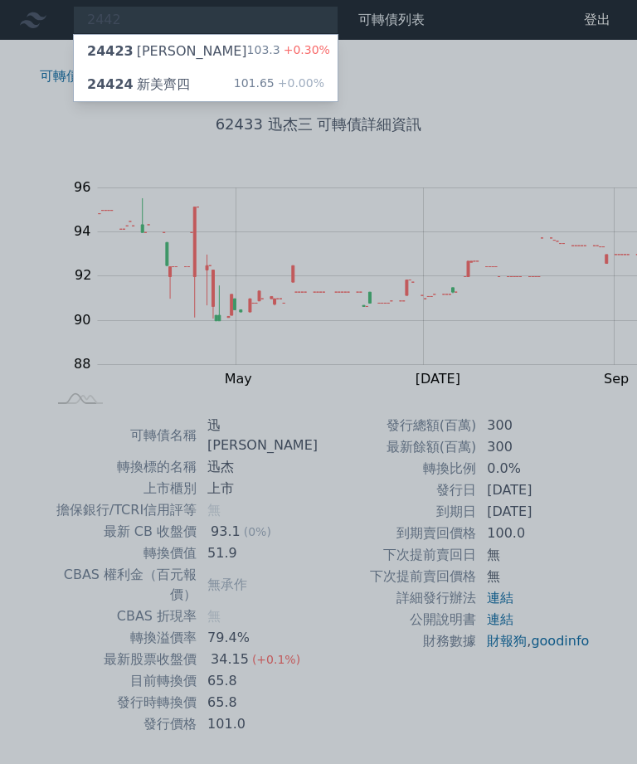
click at [280, 44] on span "+0.30%" at bounding box center [305, 49] width 50 height 13
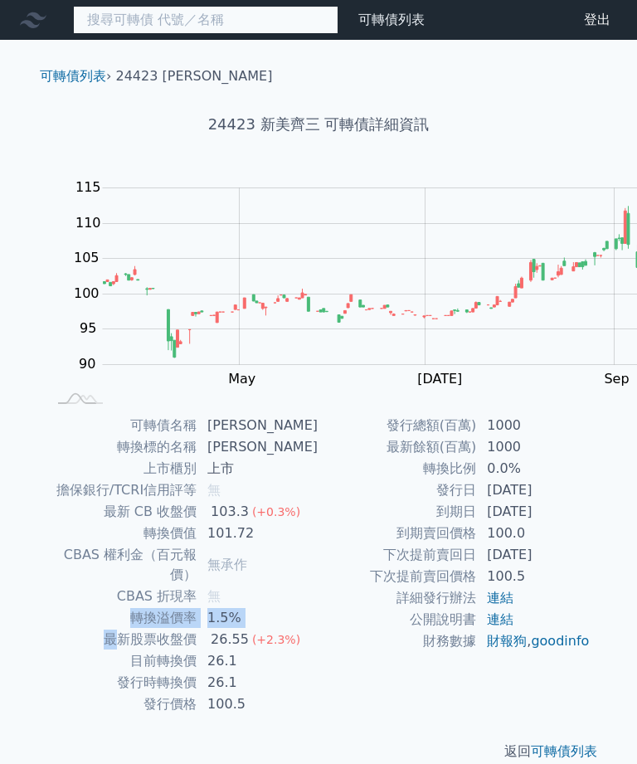
click at [172, 27] on input at bounding box center [205, 20] width 265 height 28
click at [182, 13] on input at bounding box center [205, 20] width 265 height 28
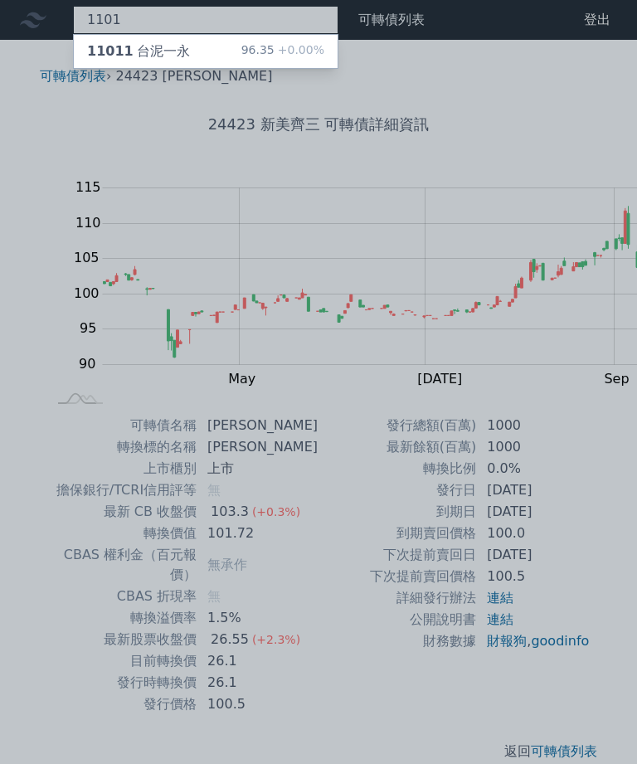
type input "1101"
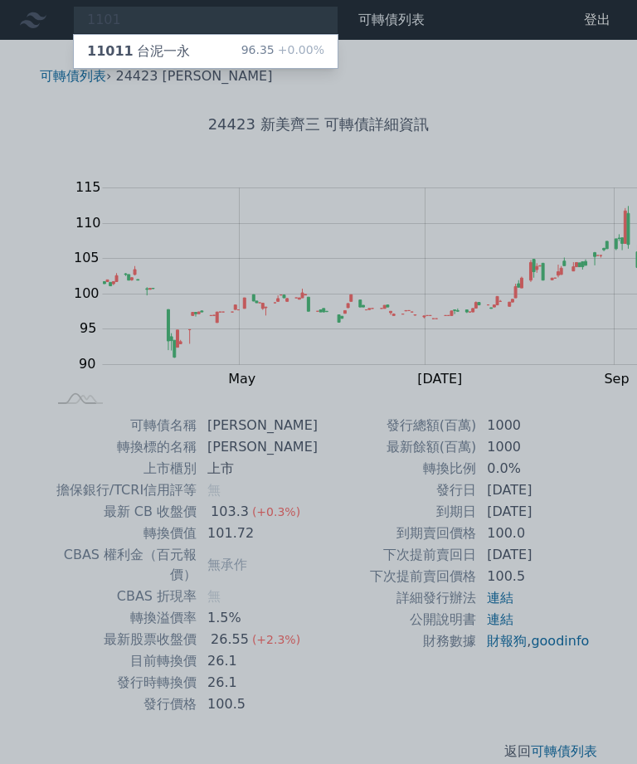
click at [163, 33] on div at bounding box center [318, 382] width 637 height 764
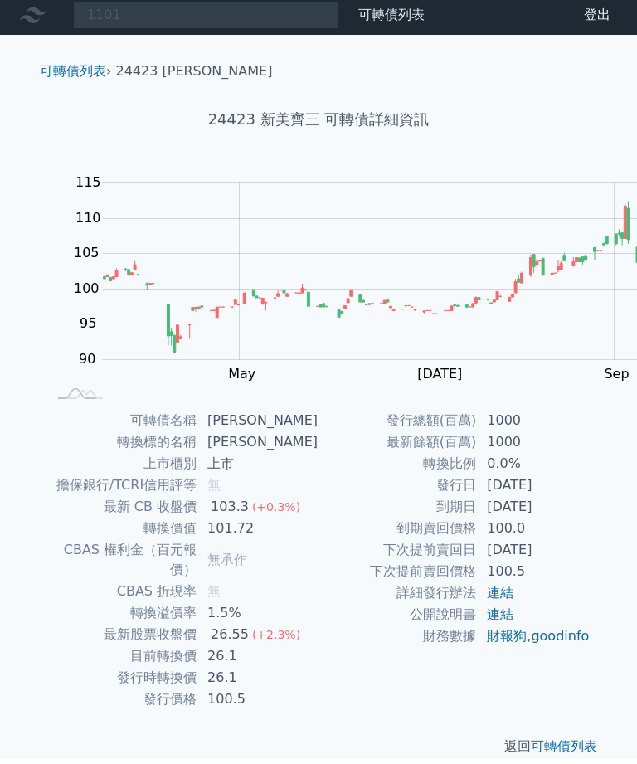
scroll to position [5, 0]
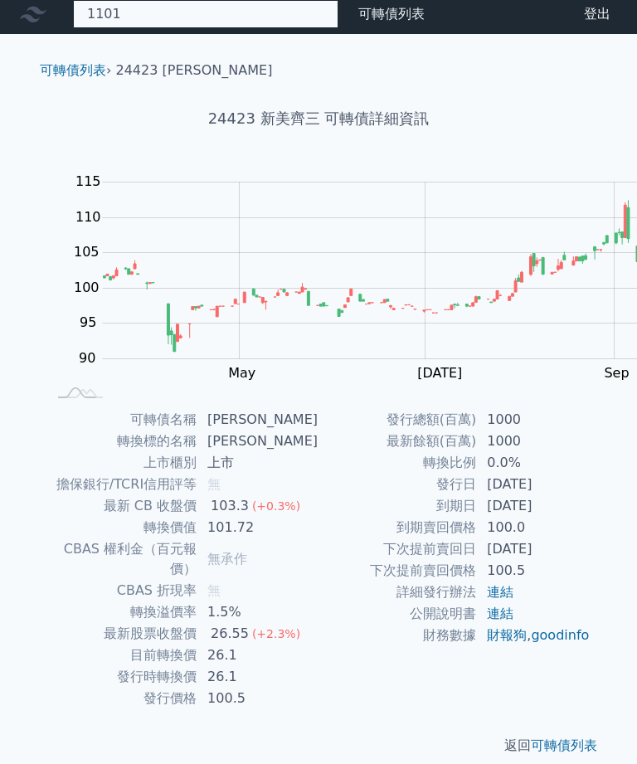
click at [172, 12] on div "1101 11011 台泥一永 96.35 +0.00%" at bounding box center [205, 15] width 265 height 28
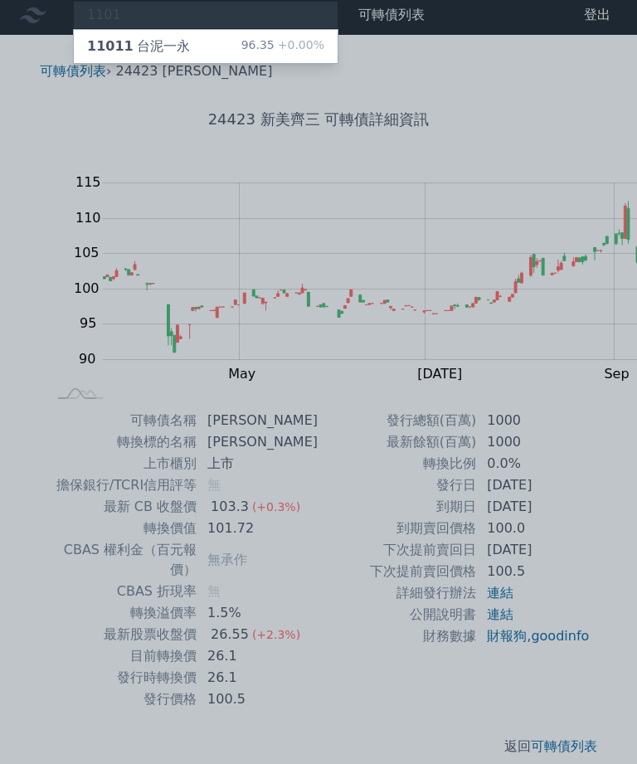
click at [241, 51] on div "96.35 +0.00%" at bounding box center [282, 46] width 83 height 20
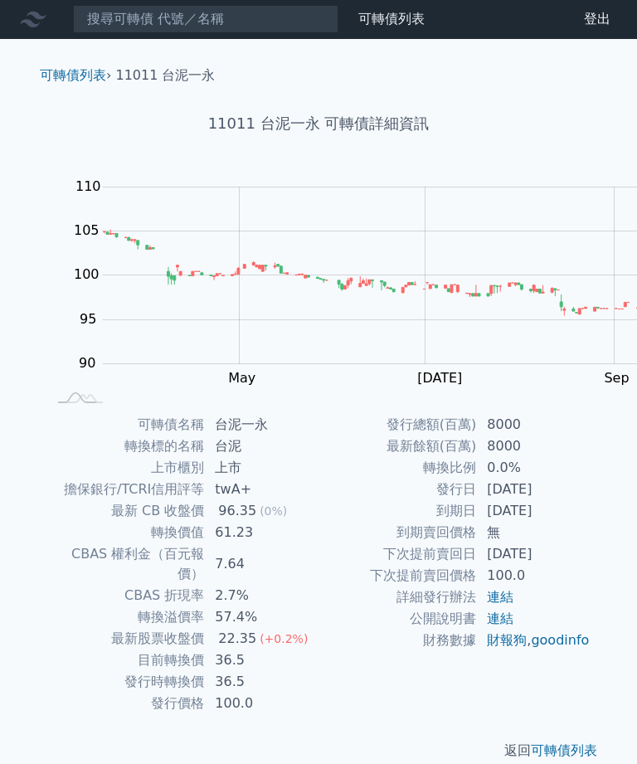
scroll to position [44, 0]
